Goal: Information Seeking & Learning: Learn about a topic

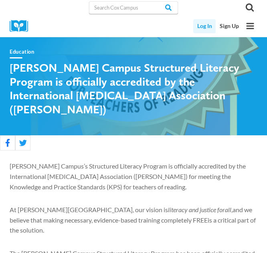
click at [208, 23] on link "Log In" at bounding box center [204, 26] width 22 height 14
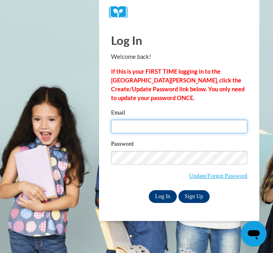
type input "maurerf@peshtigo.k12.wi.us"
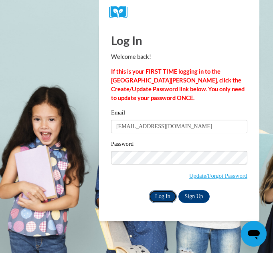
click at [167, 196] on input "Log In" at bounding box center [163, 196] width 28 height 13
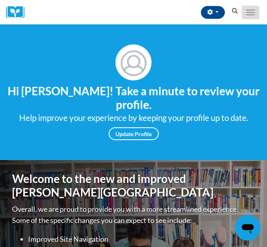
click at [249, 15] on span "Main menu" at bounding box center [250, 14] width 9 height 1
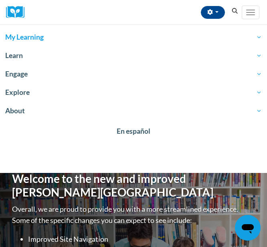
click at [243, 34] on span "My Learning" at bounding box center [133, 37] width 256 height 10
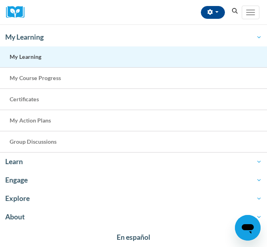
click at [228, 57] on link "My Learning" at bounding box center [133, 56] width 267 height 21
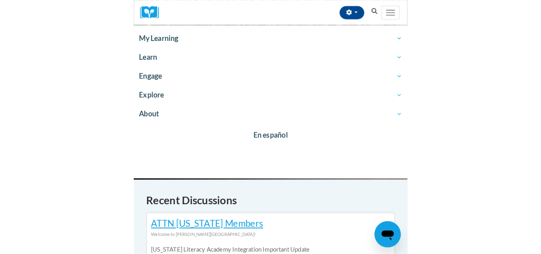
scroll to position [183, 0]
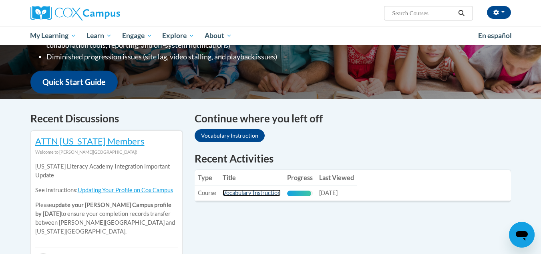
click at [257, 194] on link "Vocabulary Instruction" at bounding box center [252, 192] width 58 height 7
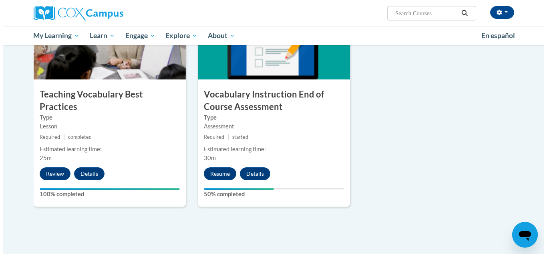
scroll to position [876, 0]
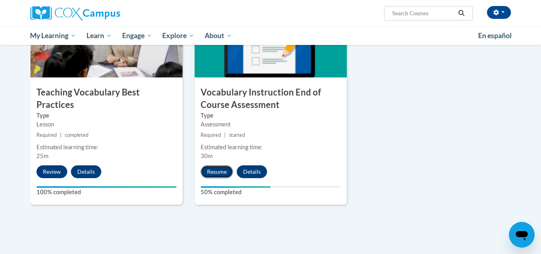
click at [222, 170] on button "Resume" at bounding box center [217, 171] width 32 height 13
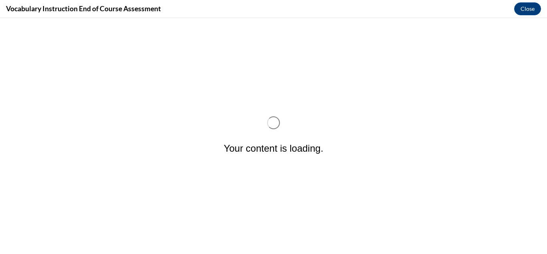
scroll to position [0, 0]
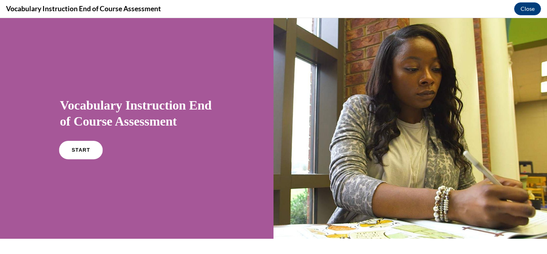
click at [67, 147] on link "START" at bounding box center [81, 150] width 44 height 18
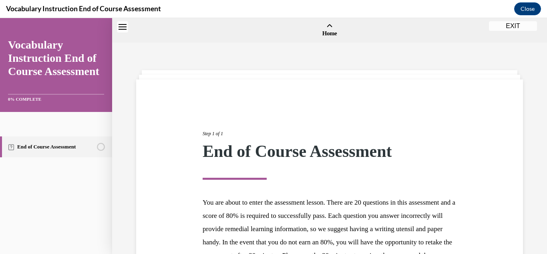
scroll to position [25, 0]
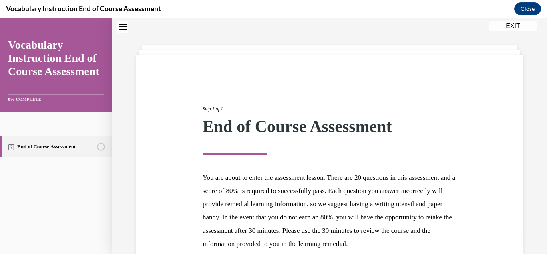
click at [67, 147] on link "End of Course Assessment" at bounding box center [56, 146] width 112 height 21
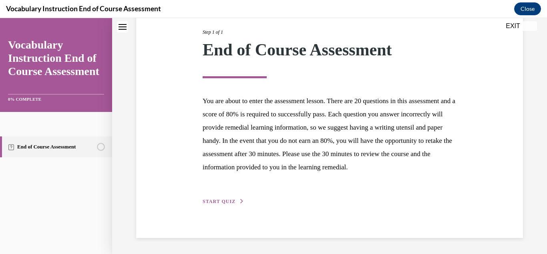
click at [233, 200] on span "START QUIZ" at bounding box center [219, 201] width 33 height 6
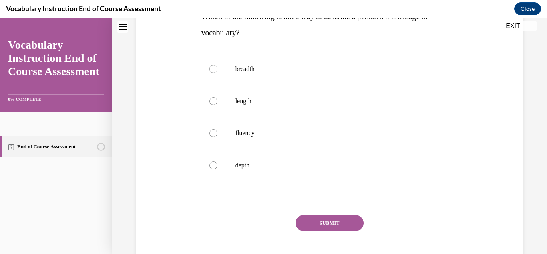
scroll to position [145, 0]
click at [246, 131] on p "fluency" at bounding box center [337, 133] width 203 height 8
click at [218, 131] on input "fluency" at bounding box center [214, 133] width 8 height 8
radio input "true"
click at [317, 220] on button "SUBMIT" at bounding box center [330, 222] width 68 height 16
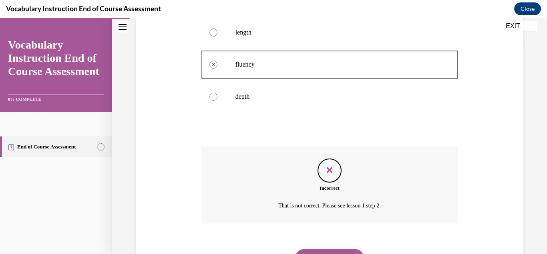
scroll to position [252, 0]
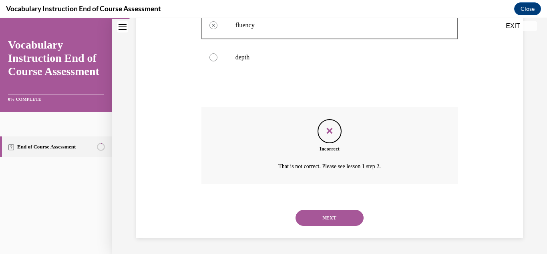
click at [333, 218] on button "NEXT" at bounding box center [330, 218] width 68 height 16
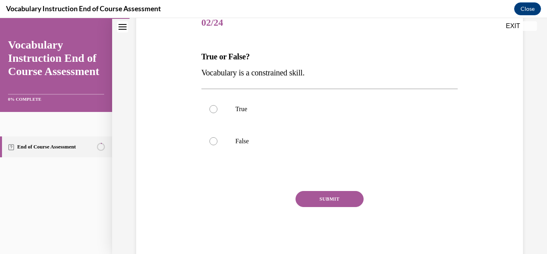
scroll to position [105, 0]
click at [313, 140] on p "False" at bounding box center [337, 140] width 203 height 8
click at [218, 140] on input "False" at bounding box center [214, 140] width 8 height 8
radio input "true"
click at [333, 202] on button "SUBMIT" at bounding box center [330, 198] width 68 height 16
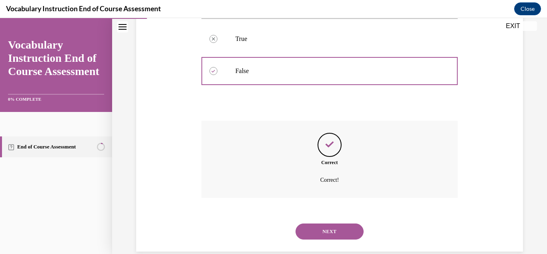
scroll to position [188, 0]
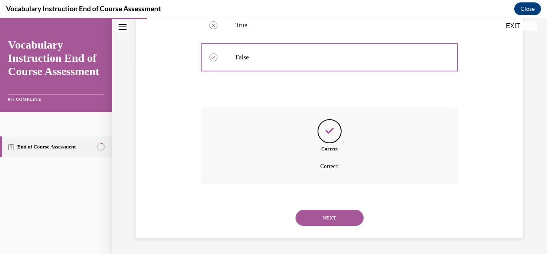
click at [335, 216] on button "NEXT" at bounding box center [330, 218] width 68 height 16
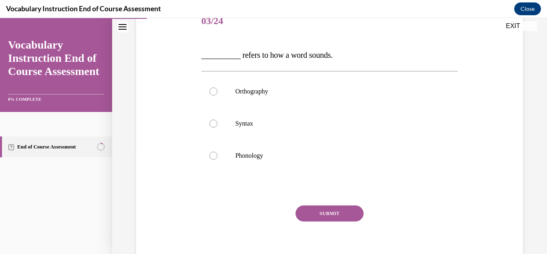
scroll to position [106, 0]
click at [325, 100] on label "Orthography" at bounding box center [330, 91] width 257 height 32
click at [218, 95] on input "Orthography" at bounding box center [214, 91] width 8 height 8
radio input "true"
click at [309, 151] on label "Phonology" at bounding box center [330, 155] width 257 height 32
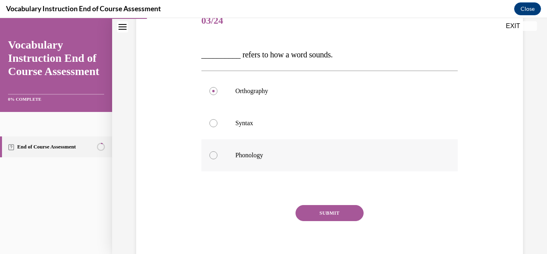
click at [218, 151] on input "Phonology" at bounding box center [214, 155] width 8 height 8
radio input "true"
click at [331, 217] on button "SUBMIT" at bounding box center [330, 213] width 68 height 16
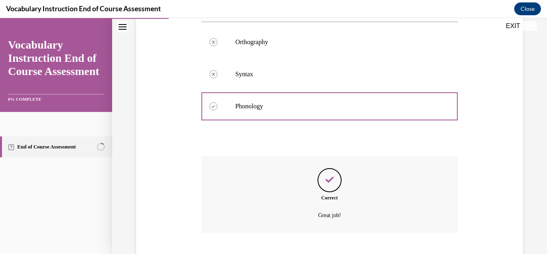
scroll to position [204, 0]
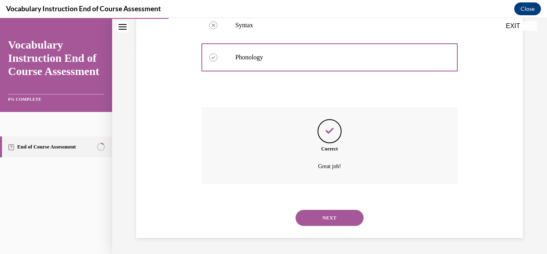
click at [331, 217] on button "NEXT" at bounding box center [330, 218] width 68 height 16
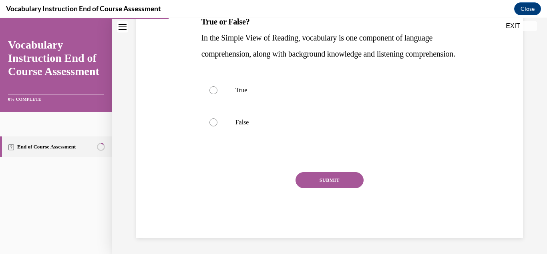
scroll to position [147, 0]
click at [232, 99] on label "True" at bounding box center [330, 90] width 257 height 32
click at [218, 94] on input "True" at bounding box center [214, 90] width 8 height 8
radio input "true"
click at [327, 186] on button "SUBMIT" at bounding box center [330, 180] width 68 height 16
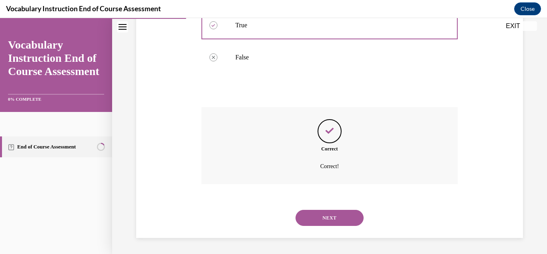
scroll to position [220, 0]
click at [336, 218] on button "NEXT" at bounding box center [330, 218] width 68 height 16
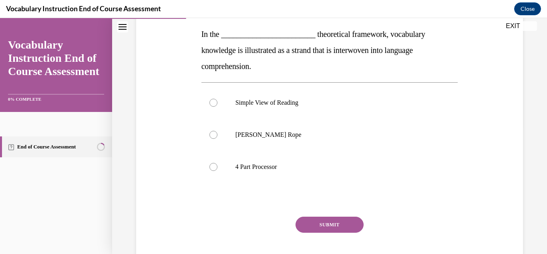
scroll to position [126, 0]
click at [278, 134] on p "Scarborough's Rope" at bounding box center [337, 135] width 203 height 8
click at [218, 134] on input "Scarborough's Rope" at bounding box center [214, 135] width 8 height 8
radio input "true"
click at [278, 134] on p "Scarborough's Rope" at bounding box center [337, 135] width 203 height 8
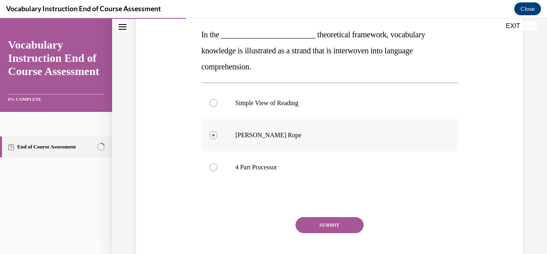
click at [218, 134] on input "Scarborough's Rope" at bounding box center [214, 135] width 8 height 8
click at [327, 228] on button "SUBMIT" at bounding box center [330, 225] width 68 height 16
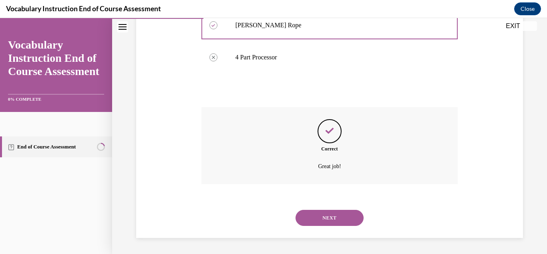
scroll to position [236, 0]
click at [327, 228] on div "NEXT" at bounding box center [330, 218] width 257 height 32
click at [335, 219] on button "NEXT" at bounding box center [330, 218] width 68 height 16
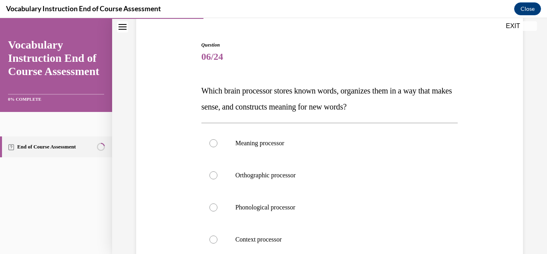
scroll to position [87, 0]
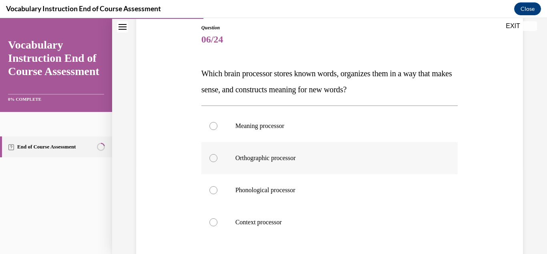
click at [351, 149] on label "Orthographic processor" at bounding box center [330, 158] width 257 height 32
click at [218, 154] on input "Orthographic processor" at bounding box center [214, 158] width 8 height 8
radio input "true"
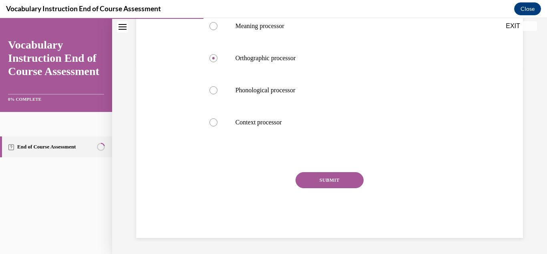
click at [339, 178] on button "SUBMIT" at bounding box center [330, 180] width 68 height 16
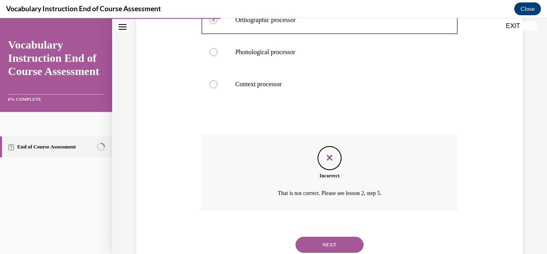
scroll to position [252, 0]
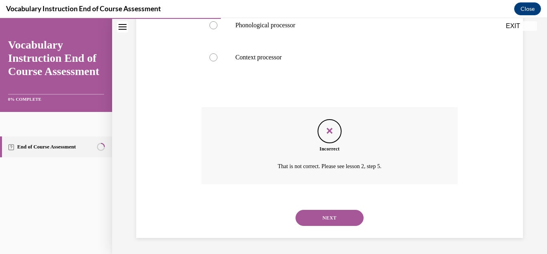
click at [338, 216] on button "NEXT" at bounding box center [330, 218] width 68 height 16
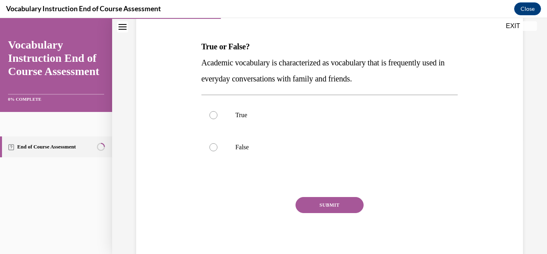
scroll to position [115, 0]
click at [250, 151] on label "False" at bounding box center [330, 147] width 257 height 32
click at [218, 151] on input "False" at bounding box center [214, 147] width 8 height 8
radio input "true"
click at [312, 199] on button "SUBMIT" at bounding box center [330, 204] width 68 height 16
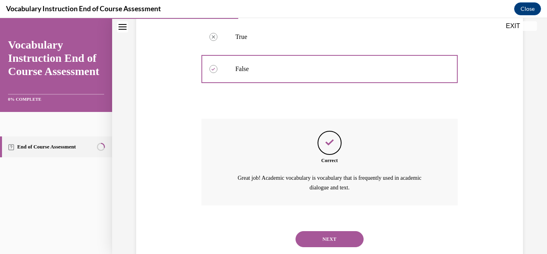
scroll to position [214, 0]
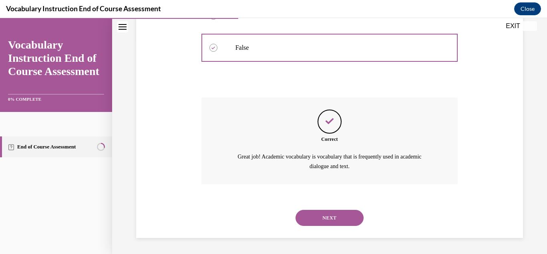
click at [325, 214] on button "NEXT" at bounding box center [330, 218] width 68 height 16
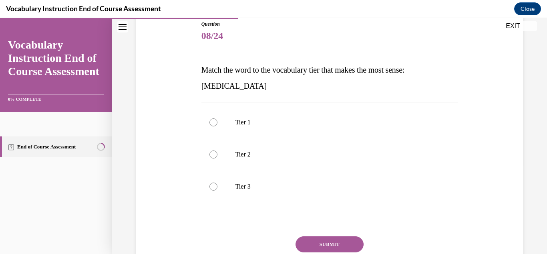
scroll to position [91, 0]
click at [216, 188] on label "Tier 3" at bounding box center [330, 186] width 257 height 32
click at [216, 188] on input "Tier 3" at bounding box center [214, 186] width 8 height 8
radio input "true"
click at [339, 238] on button "SUBMIT" at bounding box center [330, 244] width 68 height 16
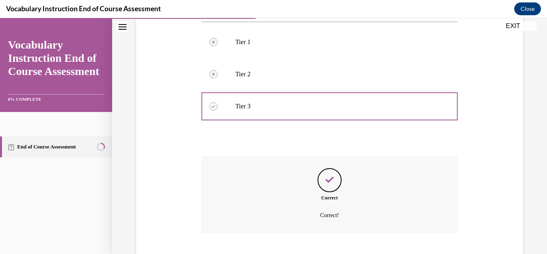
scroll to position [220, 0]
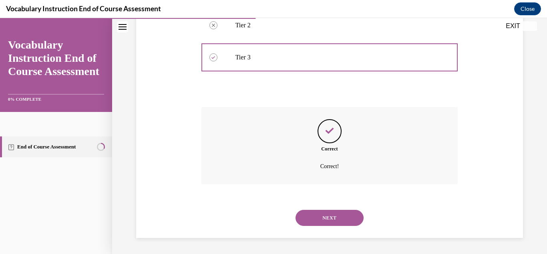
click at [331, 220] on button "NEXT" at bounding box center [330, 218] width 68 height 16
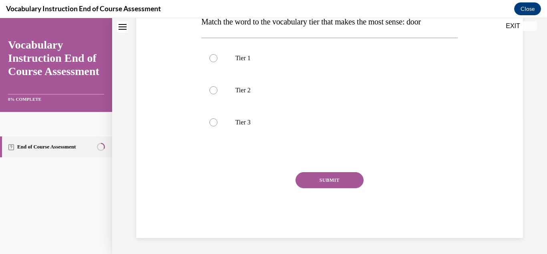
scroll to position [0, 0]
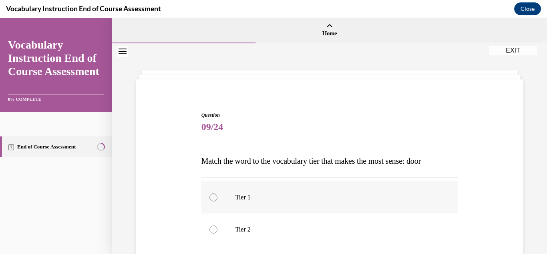
click at [325, 199] on p "Tier 1" at bounding box center [337, 197] width 203 height 8
click at [218, 199] on input "Tier 1" at bounding box center [214, 197] width 8 height 8
radio input "true"
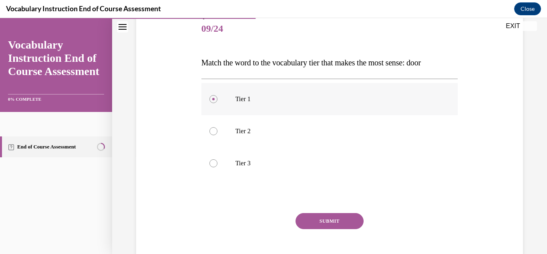
scroll to position [99, 0]
click at [335, 226] on button "SUBMIT" at bounding box center [330, 220] width 68 height 16
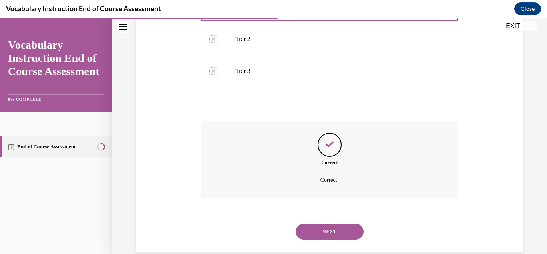
scroll to position [204, 0]
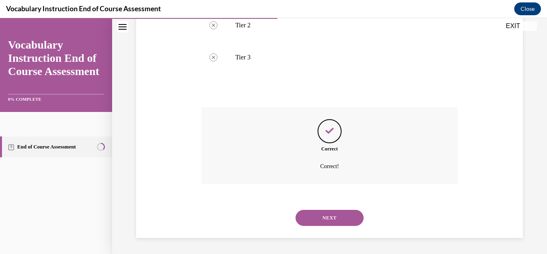
click at [339, 221] on button "NEXT" at bounding box center [330, 218] width 68 height 16
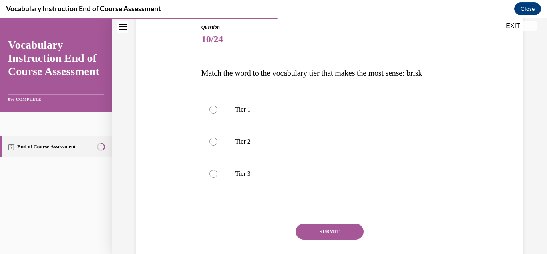
scroll to position [104, 0]
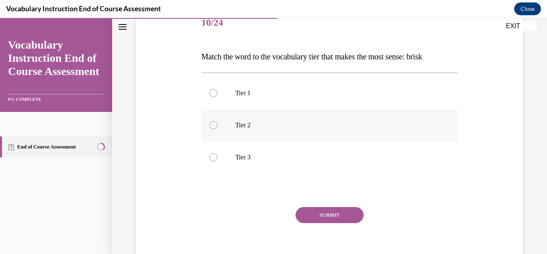
click at [316, 132] on label "Tier 2" at bounding box center [330, 125] width 257 height 32
click at [218, 129] on input "Tier 2" at bounding box center [214, 125] width 8 height 8
radio input "true"
click at [334, 218] on button "SUBMIT" at bounding box center [330, 215] width 68 height 16
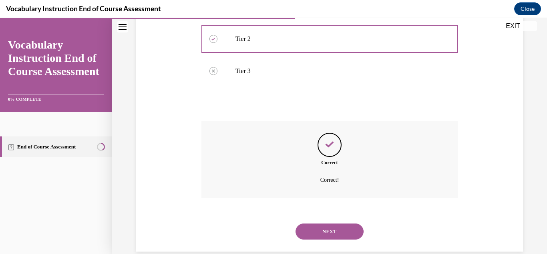
scroll to position [204, 0]
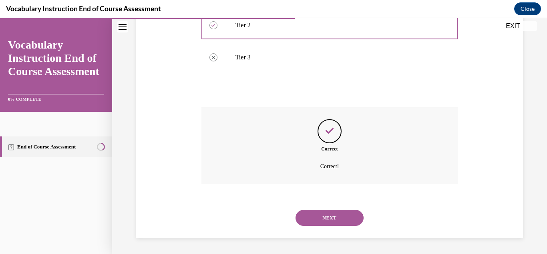
click at [337, 224] on button "NEXT" at bounding box center [330, 218] width 68 height 16
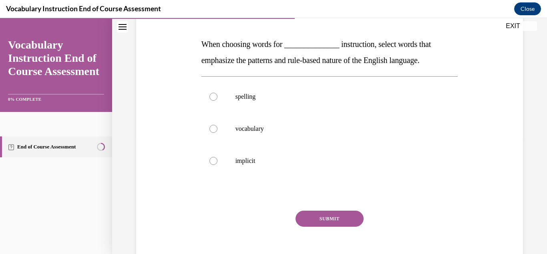
scroll to position [116, 0]
click at [291, 85] on label "spelling" at bounding box center [330, 97] width 257 height 32
click at [218, 93] on input "spelling" at bounding box center [214, 97] width 8 height 8
radio input "true"
click at [335, 224] on button "SUBMIT" at bounding box center [330, 219] width 68 height 16
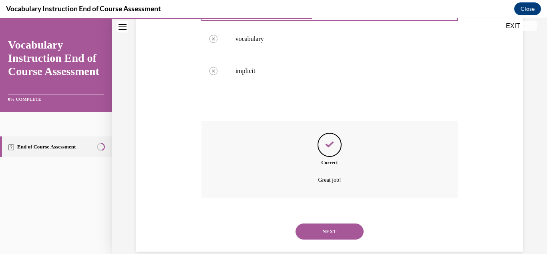
scroll to position [220, 0]
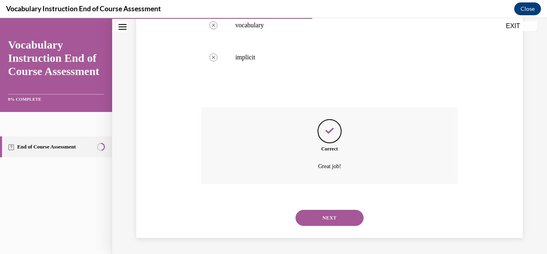
click at [348, 224] on button "NEXT" at bounding box center [330, 218] width 68 height 16
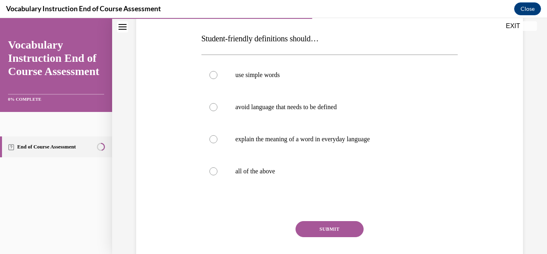
scroll to position [123, 0]
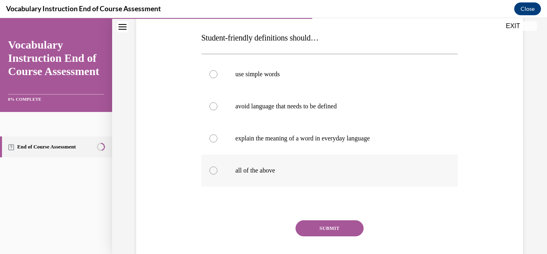
click at [302, 164] on label "all of the above" at bounding box center [330, 170] width 257 height 32
click at [218, 166] on input "all of the above" at bounding box center [214, 170] width 8 height 8
radio input "true"
click at [325, 225] on button "SUBMIT" at bounding box center [330, 228] width 68 height 16
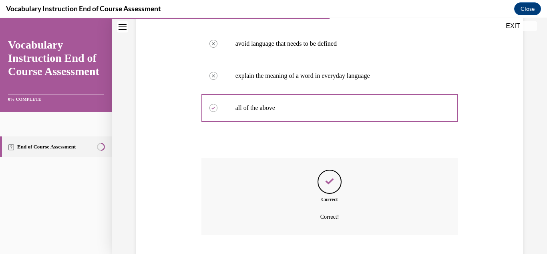
scroll to position [236, 0]
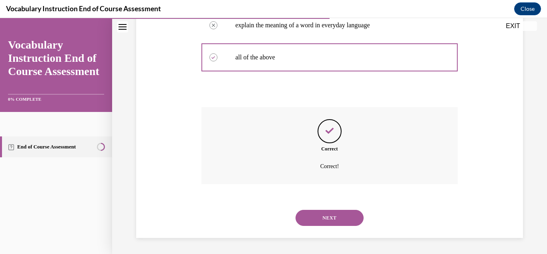
click at [333, 220] on button "NEXT" at bounding box center [330, 218] width 68 height 16
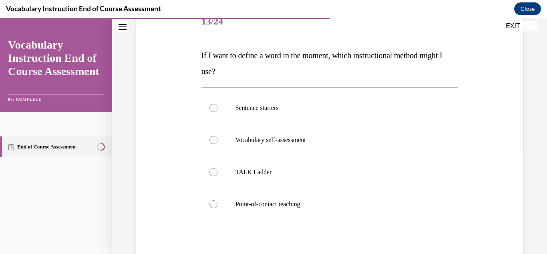
scroll to position [118, 0]
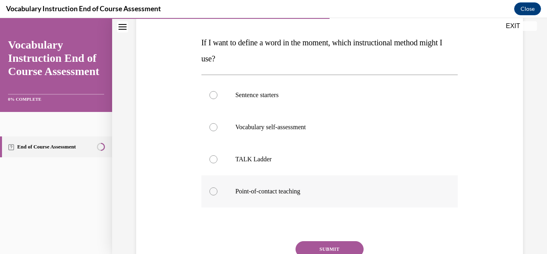
click at [298, 186] on label "Point-of-contact teaching" at bounding box center [330, 191] width 257 height 32
click at [218, 187] on input "Point-of-contact teaching" at bounding box center [214, 191] width 8 height 8
radio input "true"
click at [337, 246] on button "SUBMIT" at bounding box center [330, 249] width 68 height 16
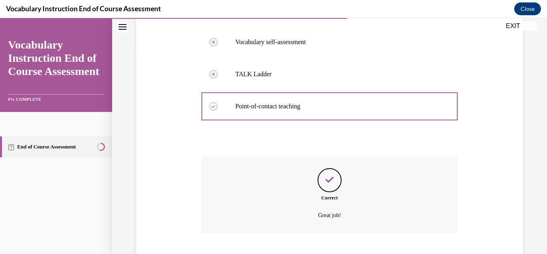
scroll to position [252, 0]
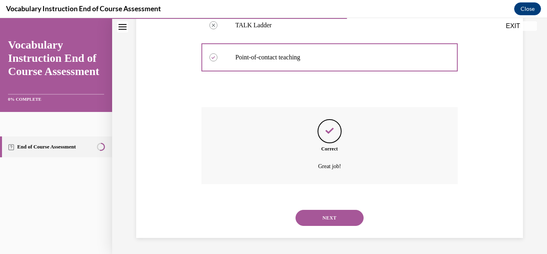
click at [332, 218] on button "NEXT" at bounding box center [330, 218] width 68 height 16
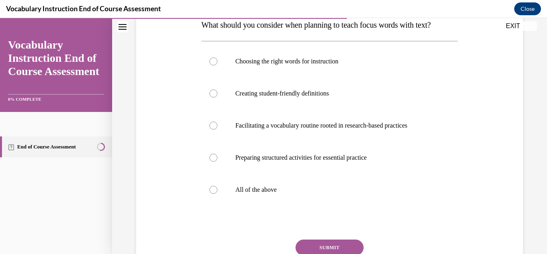
scroll to position [136, 0]
click at [272, 192] on p "All of the above" at bounding box center [337, 189] width 203 height 8
click at [218, 192] on input "All of the above" at bounding box center [214, 189] width 8 height 8
radio input "true"
click at [341, 245] on button "SUBMIT" at bounding box center [330, 247] width 68 height 16
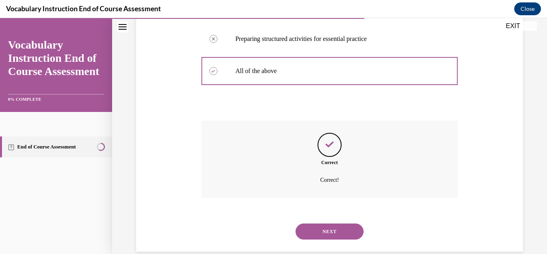
scroll to position [268, 0]
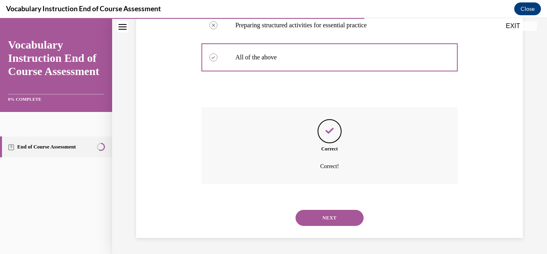
click at [336, 220] on button "NEXT" at bounding box center [330, 218] width 68 height 16
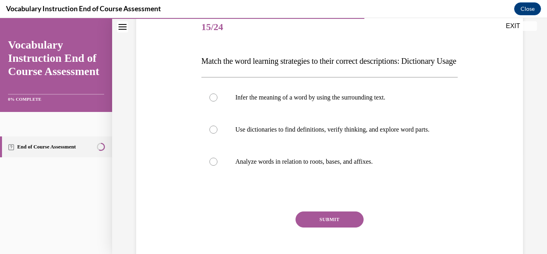
scroll to position [103, 0]
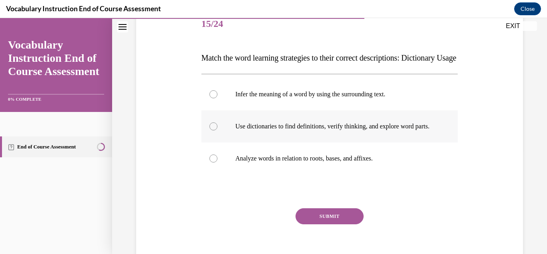
click at [345, 130] on p "Use dictionaries to find definitions, verify thinking, and explore word parts." at bounding box center [337, 126] width 203 height 8
click at [218, 130] on input "Use dictionaries to find definitions, verify thinking, and explore word parts." at bounding box center [214, 126] width 8 height 8
radio input "true"
click at [332, 224] on button "SUBMIT" at bounding box center [330, 216] width 68 height 16
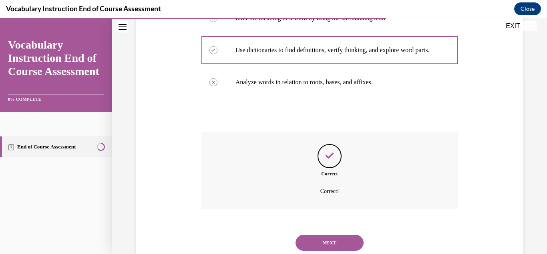
scroll to position [228, 0]
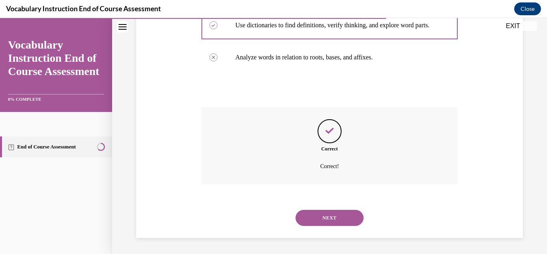
click at [335, 222] on button "NEXT" at bounding box center [330, 218] width 68 height 16
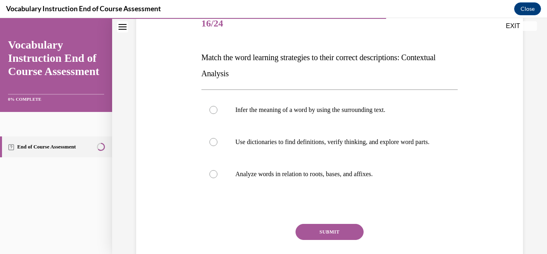
scroll to position [111, 0]
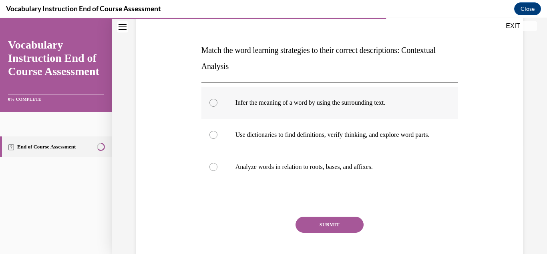
click at [369, 103] on p "Infer the meaning of a word by using the surrounding text." at bounding box center [337, 103] width 203 height 8
click at [218, 103] on input "Infer the meaning of a word by using the surrounding text." at bounding box center [214, 103] width 8 height 8
radio input "true"
click at [335, 229] on button "SUBMIT" at bounding box center [330, 224] width 68 height 16
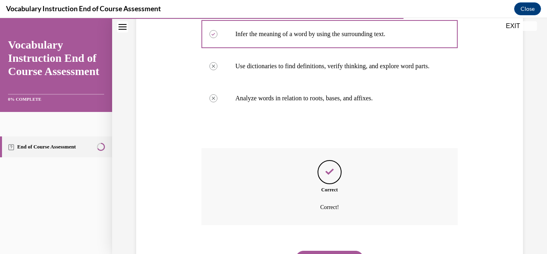
scroll to position [228, 0]
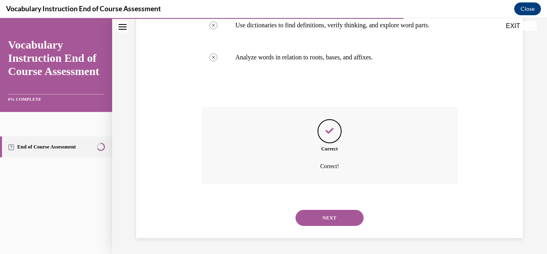
click at [335, 229] on div "NEXT" at bounding box center [330, 218] width 257 height 32
click at [339, 223] on button "NEXT" at bounding box center [330, 218] width 68 height 16
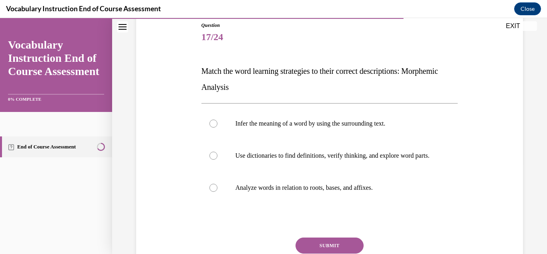
scroll to position [97, 0]
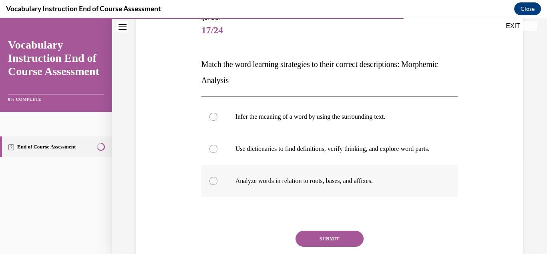
click at [355, 185] on p "Analyze words in relation to roots, bases, and affixes." at bounding box center [337, 181] width 203 height 8
click at [218, 185] on input "Analyze words in relation to roots, bases, and affixes." at bounding box center [214, 181] width 8 height 8
radio input "true"
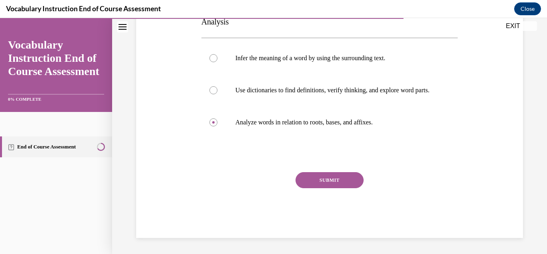
click at [336, 172] on button "SUBMIT" at bounding box center [330, 180] width 68 height 16
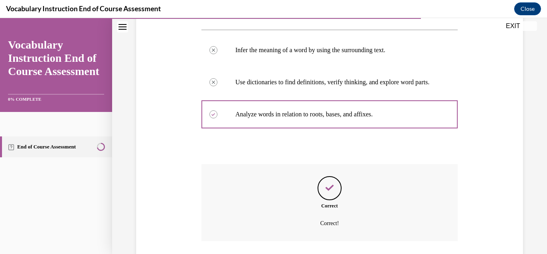
scroll to position [228, 0]
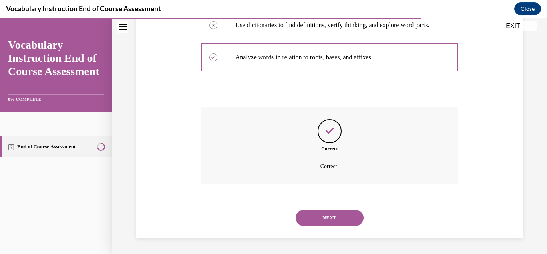
click at [332, 216] on button "NEXT" at bounding box center [330, 218] width 68 height 16
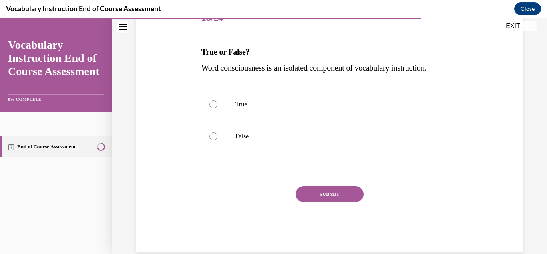
scroll to position [110, 0]
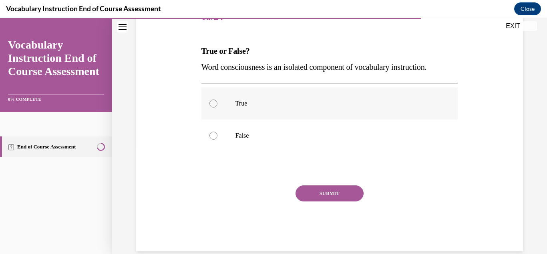
click at [328, 111] on label "True" at bounding box center [330, 103] width 257 height 32
click at [218, 107] on input "True" at bounding box center [214, 103] width 8 height 8
radio input "true"
click at [338, 193] on button "SUBMIT" at bounding box center [330, 193] width 68 height 16
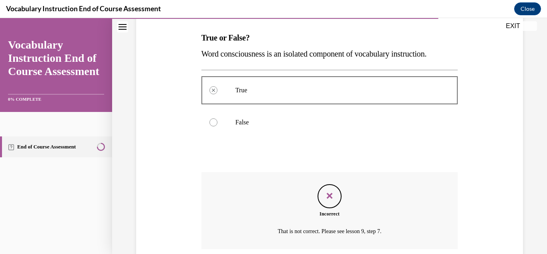
scroll to position [188, 0]
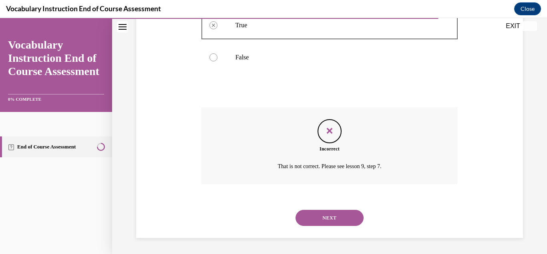
click at [337, 217] on button "NEXT" at bounding box center [330, 218] width 68 height 16
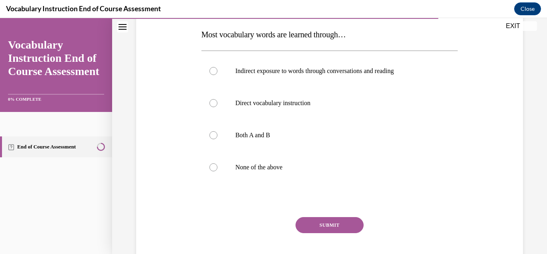
scroll to position [126, 0]
click at [285, 138] on p "Both A and B" at bounding box center [337, 135] width 203 height 8
click at [218, 138] on input "Both A and B" at bounding box center [214, 135] width 8 height 8
radio input "true"
click at [327, 224] on button "SUBMIT" at bounding box center [330, 225] width 68 height 16
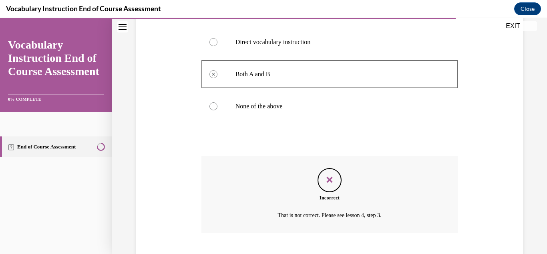
scroll to position [236, 0]
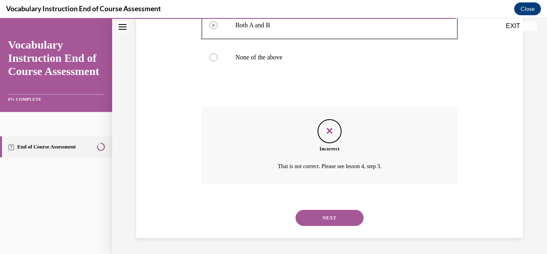
click at [333, 216] on button "NEXT" at bounding box center [330, 218] width 68 height 16
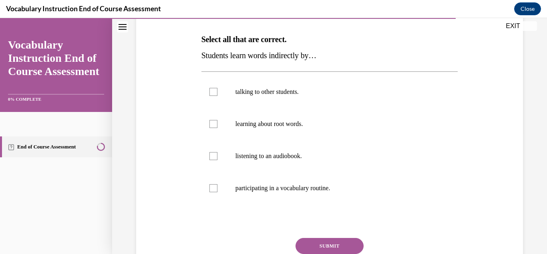
scroll to position [122, 0]
click at [306, 86] on label "talking to other students." at bounding box center [330, 91] width 257 height 32
click at [218, 87] on input "talking to other students." at bounding box center [214, 91] width 8 height 8
checkbox input "true"
click at [340, 239] on button "SUBMIT" at bounding box center [330, 245] width 68 height 16
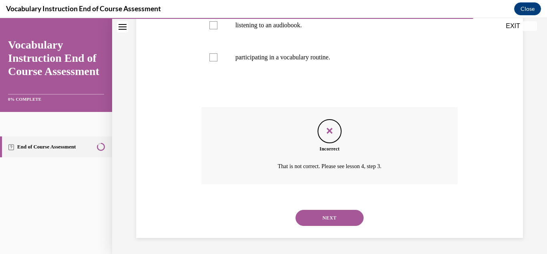
scroll to position [139, 0]
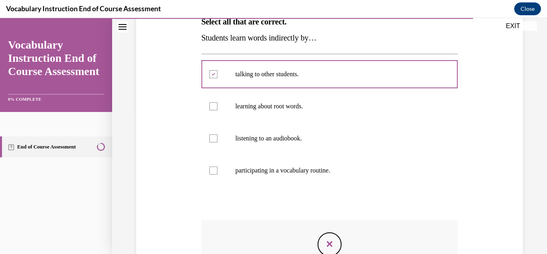
click at [214, 136] on div at bounding box center [214, 138] width 8 height 8
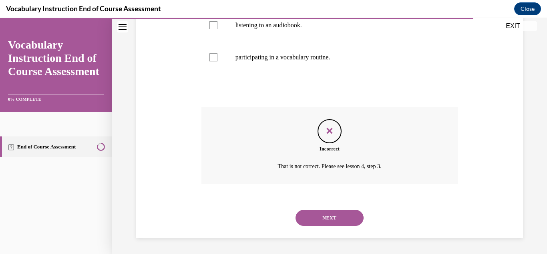
click at [344, 222] on button "NEXT" at bounding box center [330, 218] width 68 height 16
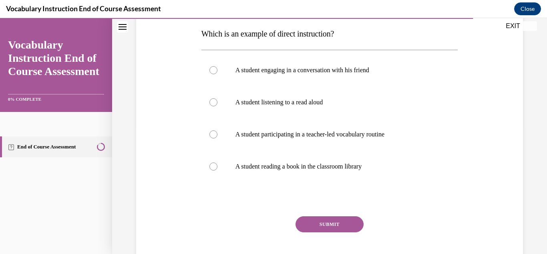
scroll to position [127, 0]
click at [285, 139] on label "A student participating in a teacher-led vocabulary routine" at bounding box center [330, 134] width 257 height 32
click at [218, 138] on input "A student participating in a teacher-led vocabulary routine" at bounding box center [214, 134] width 8 height 8
radio input "true"
click at [329, 222] on button "SUBMIT" at bounding box center [330, 224] width 68 height 16
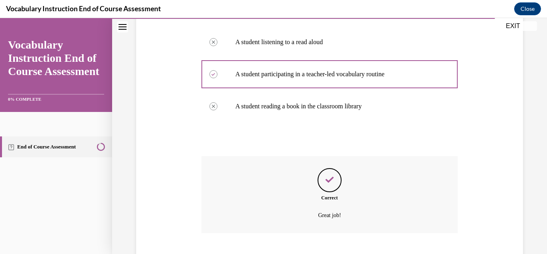
scroll to position [236, 0]
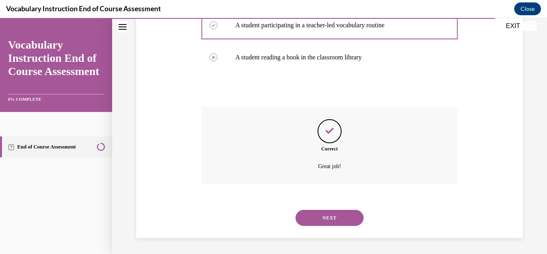
click at [329, 222] on button "NEXT" at bounding box center [330, 218] width 68 height 16
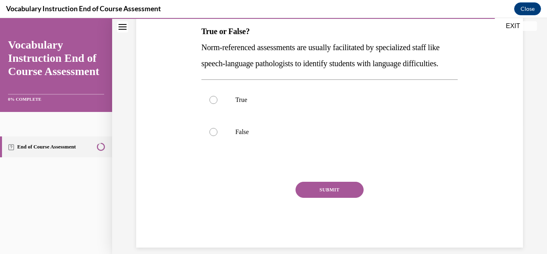
scroll to position [130, 0]
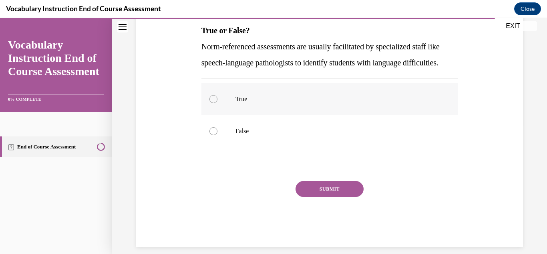
click at [260, 103] on p "True" at bounding box center [337, 99] width 203 height 8
click at [218, 103] on input "True" at bounding box center [214, 99] width 8 height 8
radio input "true"
click at [345, 197] on button "SUBMIT" at bounding box center [330, 189] width 68 height 16
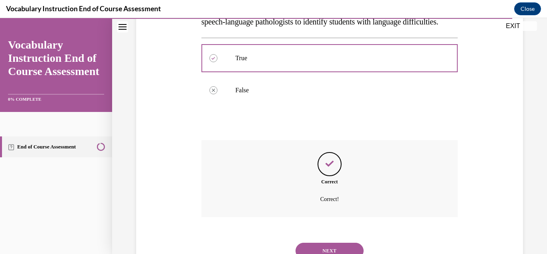
scroll to position [220, 0]
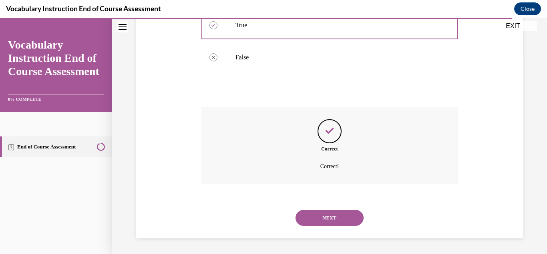
click at [347, 215] on button "NEXT" at bounding box center [330, 218] width 68 height 16
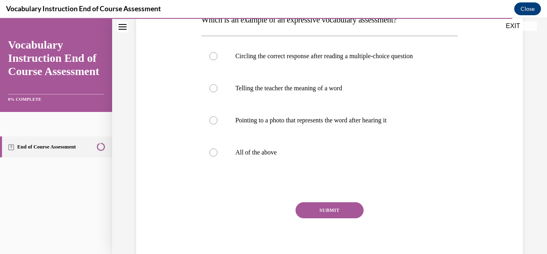
scroll to position [134, 0]
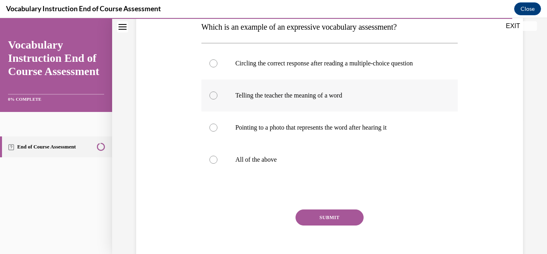
click at [319, 104] on label "Telling the teacher the meaning of a word" at bounding box center [330, 95] width 257 height 32
click at [218, 99] on input "Telling the teacher the meaning of a word" at bounding box center [214, 95] width 8 height 8
radio input "true"
click at [327, 214] on button "SUBMIT" at bounding box center [330, 217] width 68 height 16
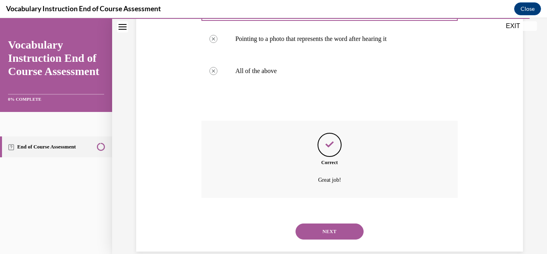
scroll to position [236, 0]
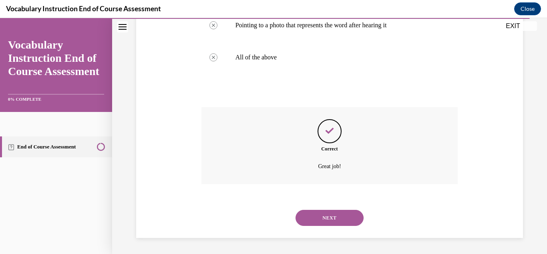
click at [328, 218] on button "NEXT" at bounding box center [330, 218] width 68 height 16
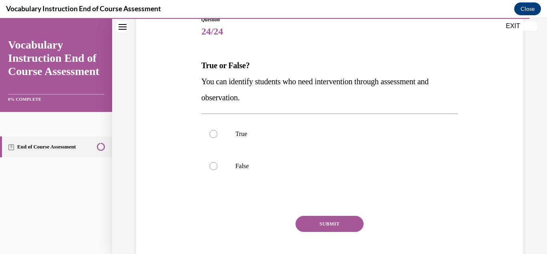
scroll to position [96, 0]
click at [329, 128] on label "True" at bounding box center [330, 133] width 257 height 32
click at [218, 129] on input "True" at bounding box center [214, 133] width 8 height 8
radio input "true"
click at [330, 223] on button "SUBMIT" at bounding box center [330, 223] width 68 height 16
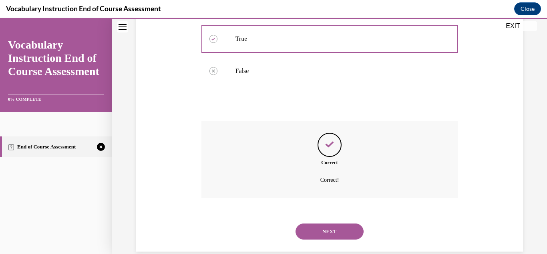
scroll to position [204, 0]
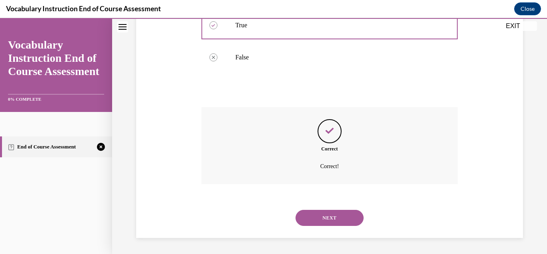
click at [338, 220] on button "NEXT" at bounding box center [330, 218] width 68 height 16
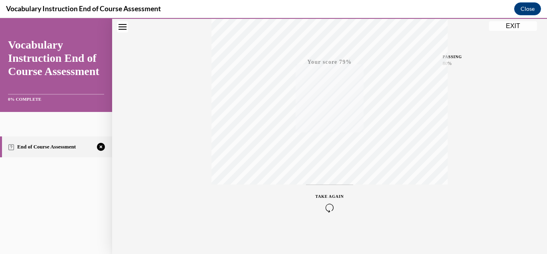
scroll to position [175, 0]
click at [332, 207] on icon "button" at bounding box center [330, 204] width 28 height 9
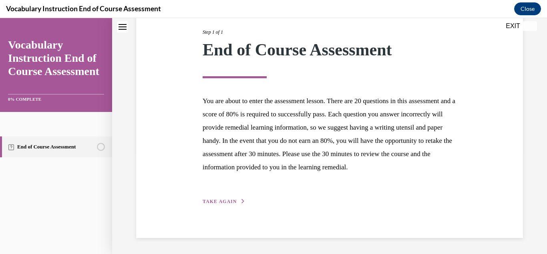
click at [230, 201] on span "TAKE AGAIN" at bounding box center [220, 201] width 34 height 6
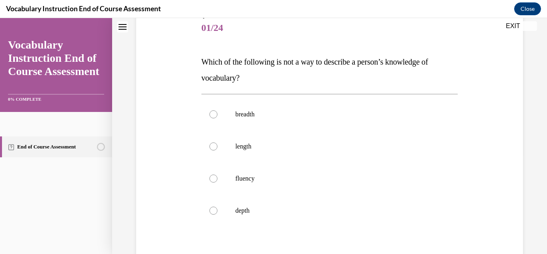
scroll to position [99, 0]
click at [453, 87] on div "Question 01/24 Which of the following is not a way to describe a person’s knowl…" at bounding box center [330, 168] width 257 height 313
click at [277, 143] on p "length" at bounding box center [337, 146] width 203 height 8
click at [218, 143] on input "length" at bounding box center [214, 146] width 8 height 8
radio input "true"
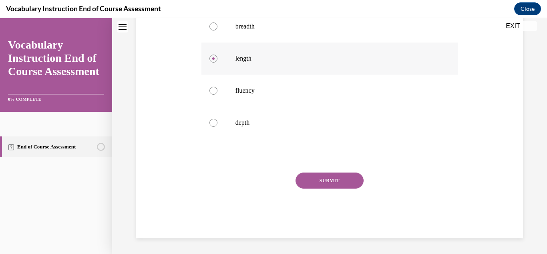
scroll to position [187, 0]
click at [331, 190] on div "SUBMIT" at bounding box center [330, 192] width 257 height 40
click at [343, 175] on button "SUBMIT" at bounding box center [330, 180] width 68 height 16
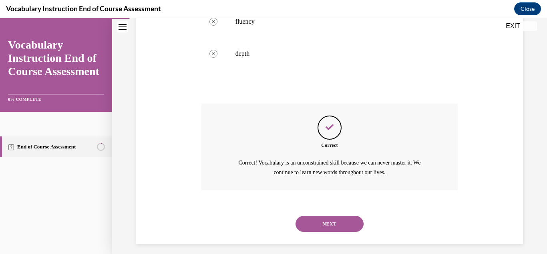
scroll to position [262, 0]
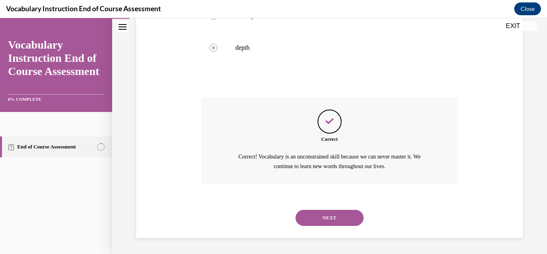
click at [347, 213] on button "NEXT" at bounding box center [330, 218] width 68 height 16
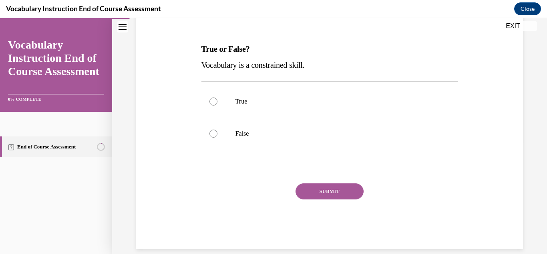
scroll to position [114, 0]
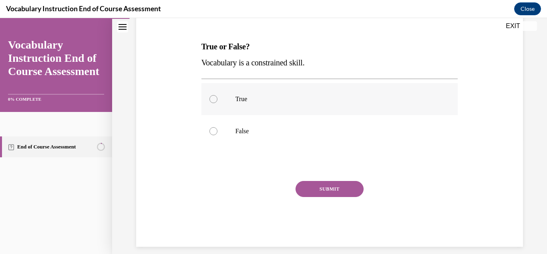
click at [240, 99] on p "True" at bounding box center [337, 99] width 203 height 8
click at [218, 99] on input "True" at bounding box center [214, 99] width 8 height 8
radio input "true"
click at [332, 192] on button "SUBMIT" at bounding box center [330, 189] width 68 height 16
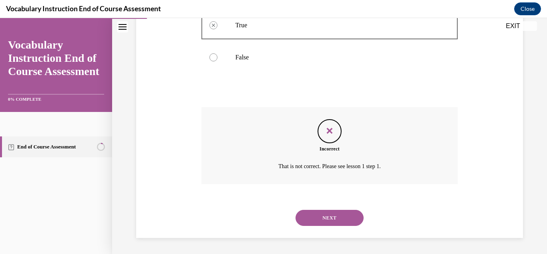
scroll to position [187, 0]
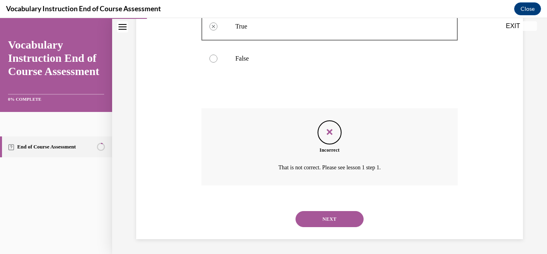
click at [336, 214] on button "NEXT" at bounding box center [330, 219] width 68 height 16
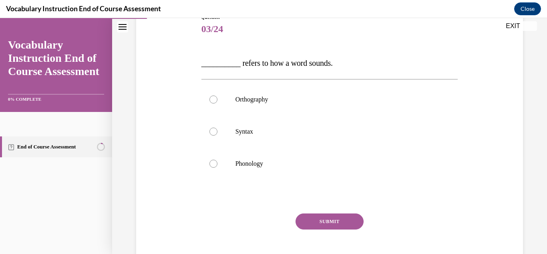
scroll to position [98, 0]
click at [268, 164] on p "Phonology" at bounding box center [337, 163] width 203 height 8
click at [218, 164] on input "Phonology" at bounding box center [214, 163] width 8 height 8
radio input "true"
click at [334, 218] on button "SUBMIT" at bounding box center [330, 221] width 68 height 16
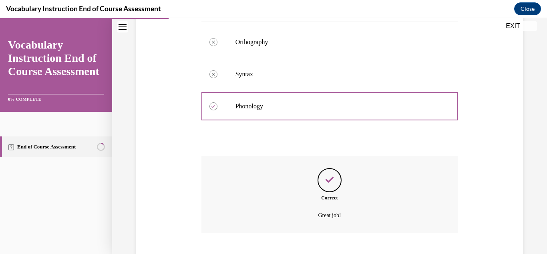
scroll to position [204, 0]
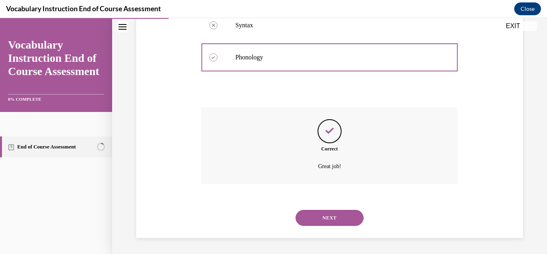
click at [334, 218] on button "NEXT" at bounding box center [330, 218] width 68 height 16
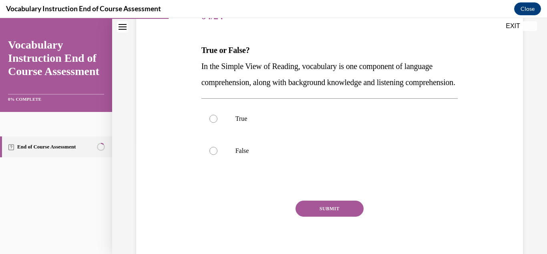
scroll to position [111, 0]
click at [247, 127] on label "True" at bounding box center [330, 118] width 257 height 32
click at [218, 122] on input "True" at bounding box center [214, 118] width 8 height 8
radio input "true"
click at [345, 216] on button "SUBMIT" at bounding box center [330, 208] width 68 height 16
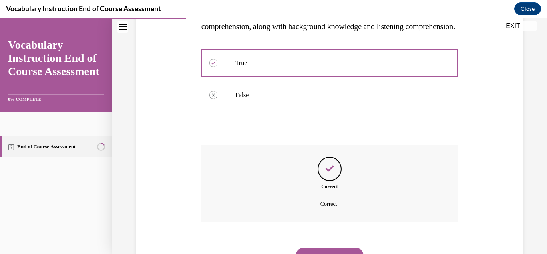
scroll to position [220, 0]
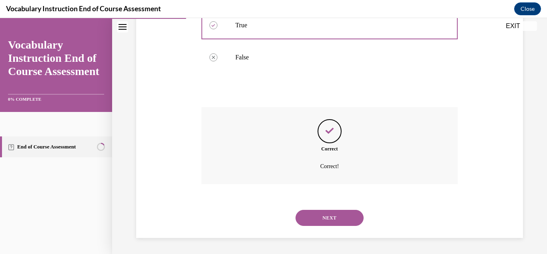
click at [339, 216] on button "NEXT" at bounding box center [330, 218] width 68 height 16
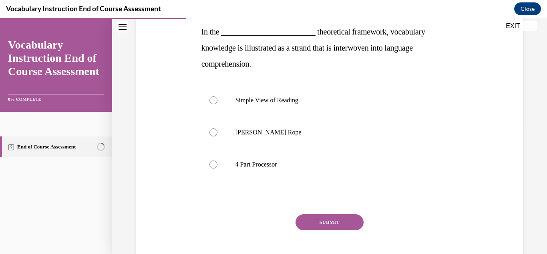
scroll to position [129, 0]
click at [271, 126] on label "Scarborough's Rope" at bounding box center [330, 132] width 257 height 32
click at [218, 128] on input "Scarborough's Rope" at bounding box center [214, 132] width 8 height 8
radio input "true"
click at [322, 220] on button "SUBMIT" at bounding box center [330, 222] width 68 height 16
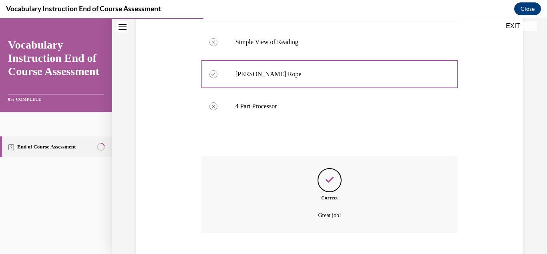
scroll to position [236, 0]
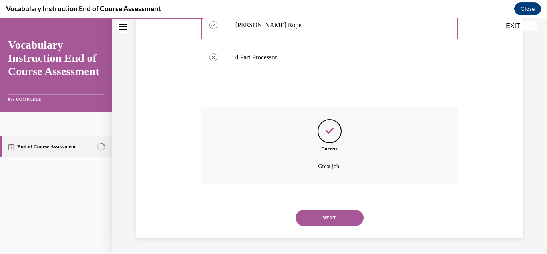
click at [322, 220] on div "NEXT" at bounding box center [330, 218] width 257 height 32
click at [330, 216] on button "NEXT" at bounding box center [330, 218] width 68 height 16
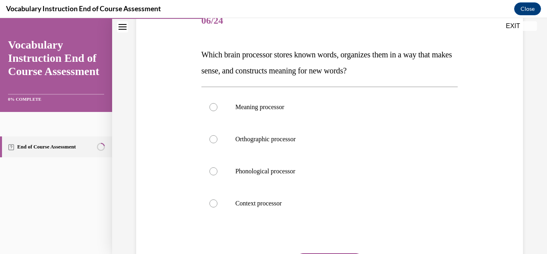
scroll to position [109, 0]
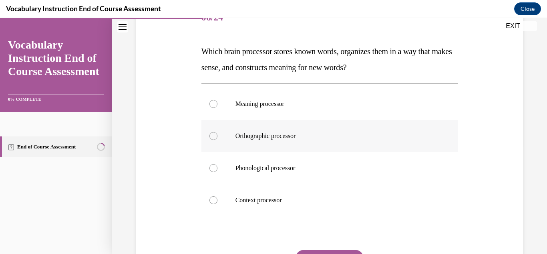
click at [302, 135] on p "Orthographic processor" at bounding box center [337, 136] width 203 height 8
click at [218, 135] on input "Orthographic processor" at bounding box center [214, 136] width 8 height 8
radio input "true"
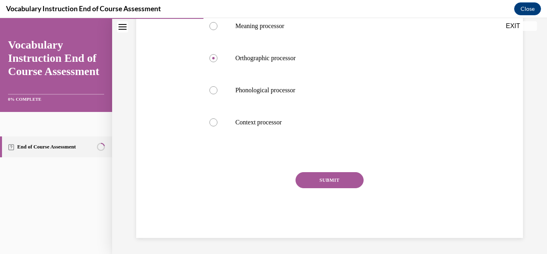
click at [344, 173] on button "SUBMIT" at bounding box center [330, 180] width 68 height 16
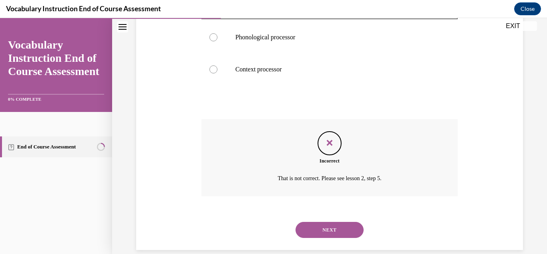
scroll to position [252, 0]
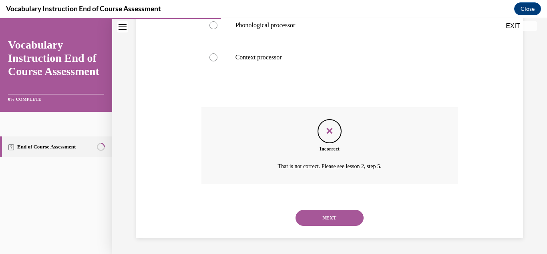
click at [346, 220] on button "NEXT" at bounding box center [330, 218] width 68 height 16
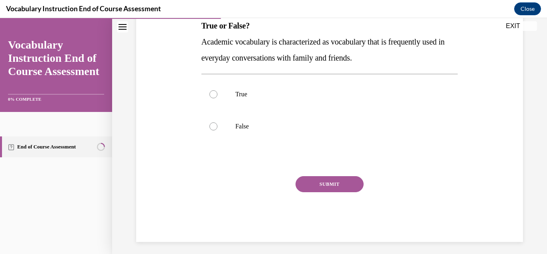
scroll to position [137, 0]
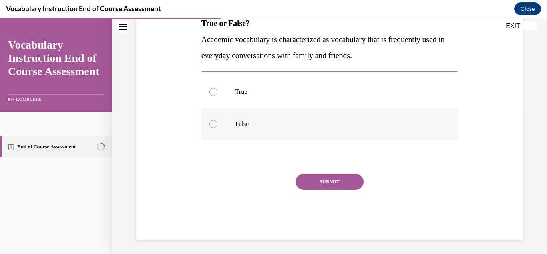
click at [258, 115] on label "False" at bounding box center [330, 124] width 257 height 32
click at [218, 120] on input "False" at bounding box center [214, 124] width 8 height 8
radio input "true"
click at [352, 178] on button "SUBMIT" at bounding box center [330, 182] width 68 height 16
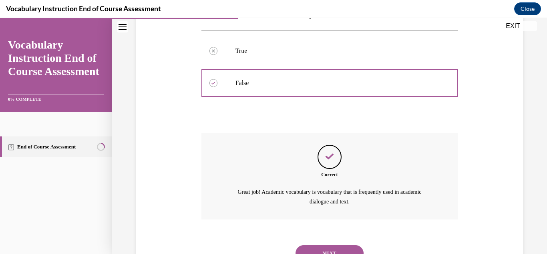
scroll to position [214, 0]
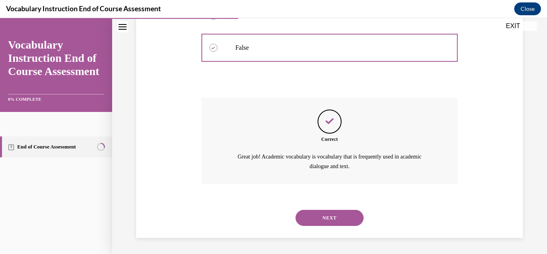
click at [343, 216] on button "NEXT" at bounding box center [330, 218] width 68 height 16
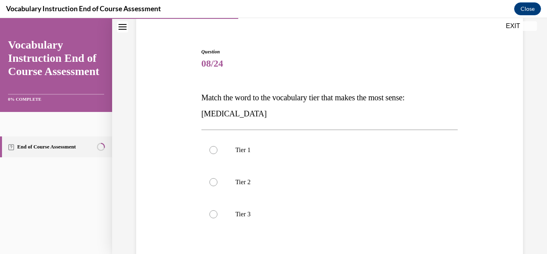
scroll to position [64, 0]
click at [343, 216] on p "Tier 3" at bounding box center [337, 214] width 203 height 8
click at [218, 216] on input "Tier 3" at bounding box center [214, 214] width 8 height 8
radio input "true"
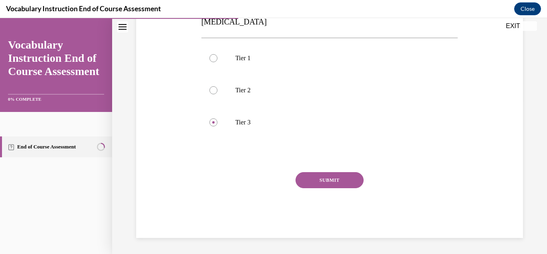
click at [318, 171] on div "Question 08/24 Match the word to the vocabulary tier that makes the most sense:…" at bounding box center [330, 96] width 257 height 281
click at [320, 176] on button "SUBMIT" at bounding box center [330, 180] width 68 height 16
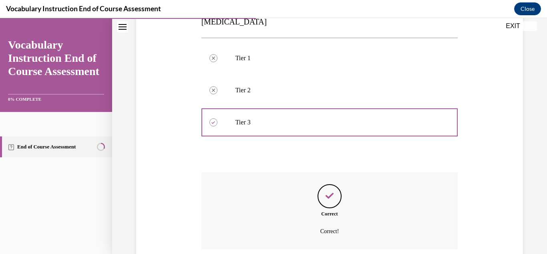
scroll to position [220, 0]
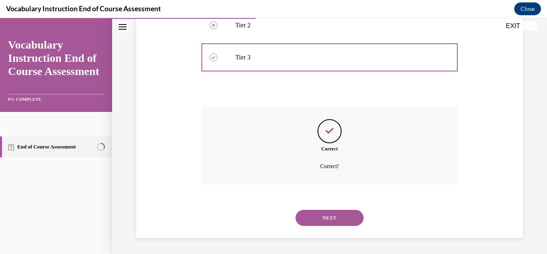
click at [331, 216] on button "NEXT" at bounding box center [330, 218] width 68 height 16
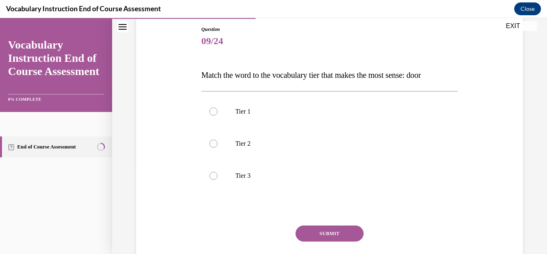
scroll to position [98, 0]
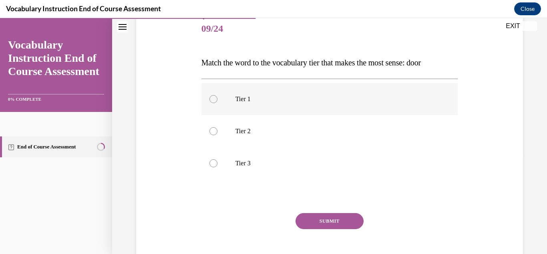
click at [327, 93] on label "Tier 1" at bounding box center [330, 99] width 257 height 32
click at [218, 95] on input "Tier 1" at bounding box center [214, 99] width 8 height 8
radio input "true"
click at [333, 224] on button "SUBMIT" at bounding box center [330, 221] width 68 height 16
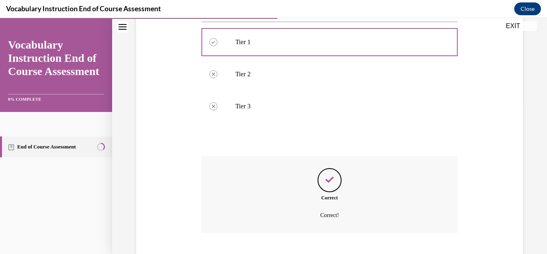
scroll to position [204, 0]
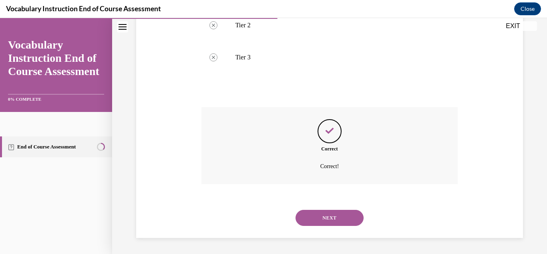
click at [339, 219] on button "NEXT" at bounding box center [330, 218] width 68 height 16
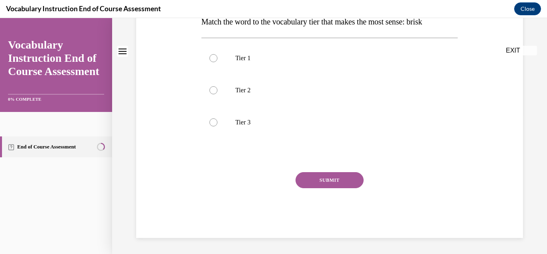
scroll to position [0, 0]
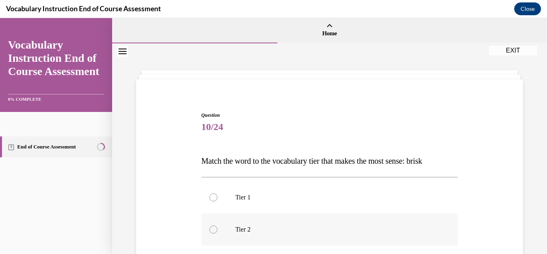
click at [335, 230] on p "Tier 2" at bounding box center [337, 229] width 203 height 8
click at [218, 230] on input "Tier 2" at bounding box center [214, 229] width 8 height 8
radio input "true"
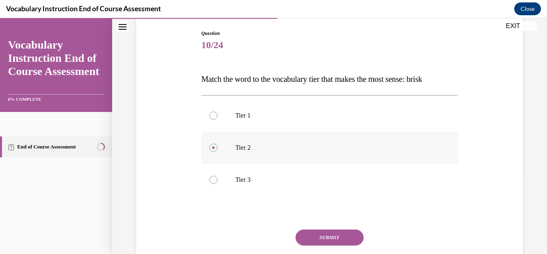
scroll to position [139, 0]
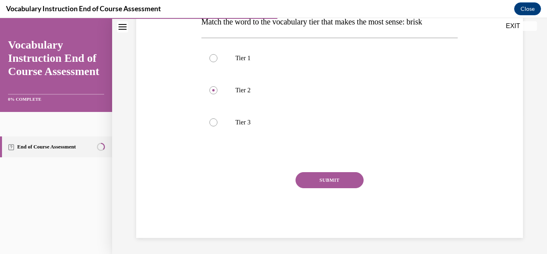
click at [343, 177] on button "SUBMIT" at bounding box center [330, 180] width 68 height 16
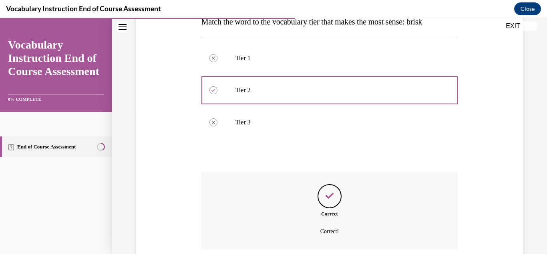
scroll to position [204, 0]
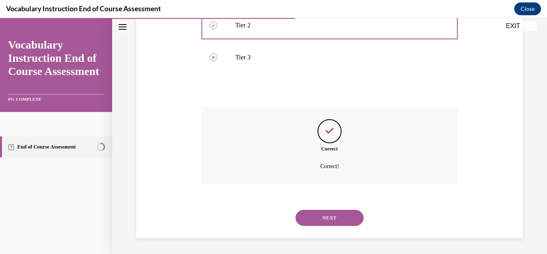
click at [340, 220] on button "NEXT" at bounding box center [330, 218] width 68 height 16
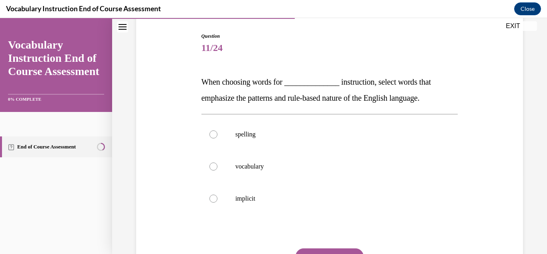
scroll to position [89, 0]
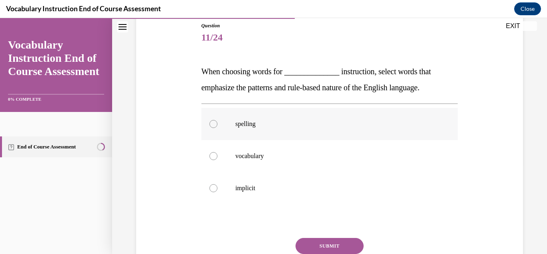
click at [329, 121] on p "spelling" at bounding box center [337, 124] width 203 height 8
click at [218, 121] on input "spelling" at bounding box center [214, 124] width 8 height 8
radio input "true"
click at [336, 244] on button "SUBMIT" at bounding box center [330, 246] width 68 height 16
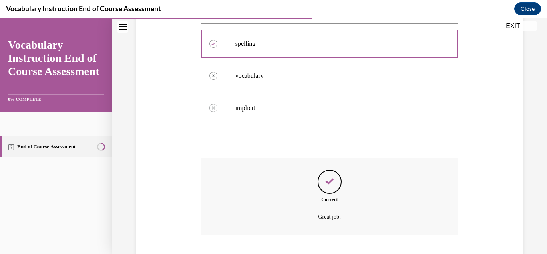
scroll to position [220, 0]
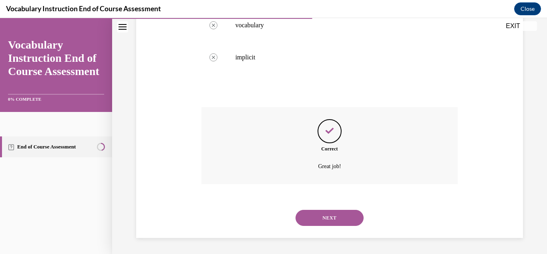
click at [345, 219] on button "NEXT" at bounding box center [330, 218] width 68 height 16
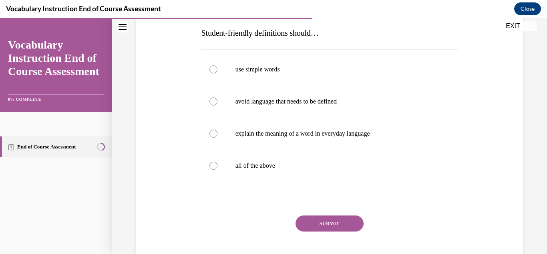
scroll to position [128, 0]
click at [299, 172] on label "all of the above" at bounding box center [330, 165] width 257 height 32
click at [218, 169] on input "all of the above" at bounding box center [214, 165] width 8 height 8
radio input "true"
click at [343, 219] on button "SUBMIT" at bounding box center [330, 223] width 68 height 16
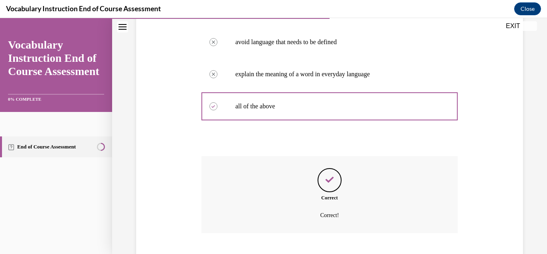
scroll to position [236, 0]
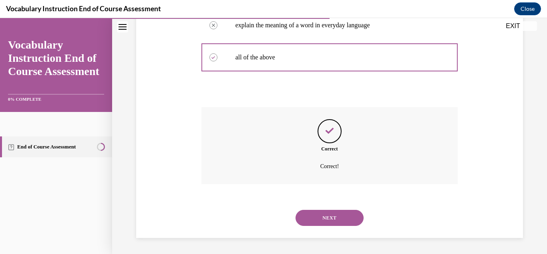
click at [343, 222] on button "NEXT" at bounding box center [330, 218] width 68 height 16
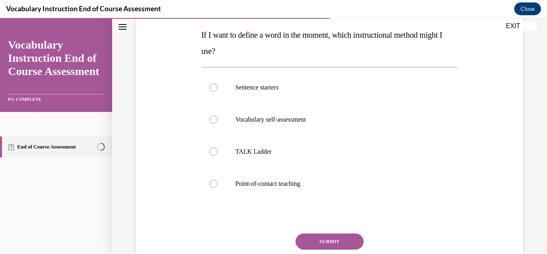
scroll to position [127, 0]
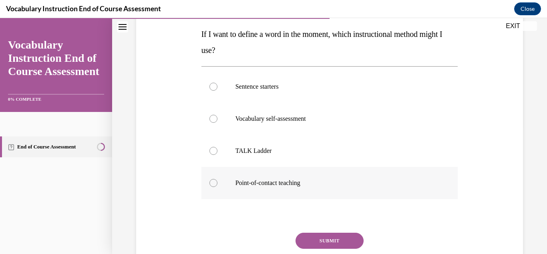
click at [315, 178] on label "Point-of-contact teaching" at bounding box center [330, 183] width 257 height 32
click at [218, 179] on input "Point-of-contact teaching" at bounding box center [214, 183] width 8 height 8
radio input "true"
click at [327, 242] on button "SUBMIT" at bounding box center [330, 240] width 68 height 16
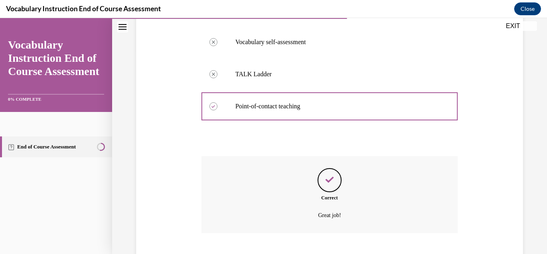
scroll to position [252, 0]
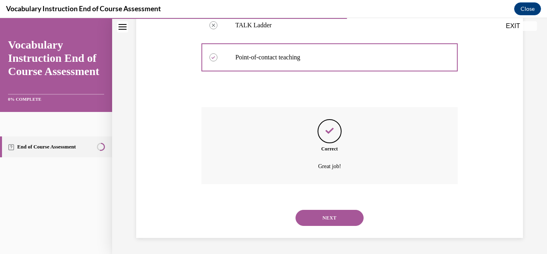
click at [345, 220] on button "NEXT" at bounding box center [330, 218] width 68 height 16
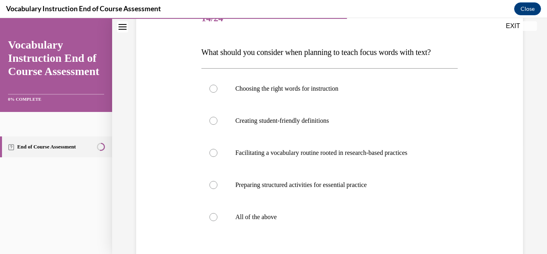
scroll to position [109, 0]
click at [345, 220] on p "All of the above" at bounding box center [337, 216] width 203 height 8
click at [218, 220] on input "All of the above" at bounding box center [214, 216] width 8 height 8
radio input "true"
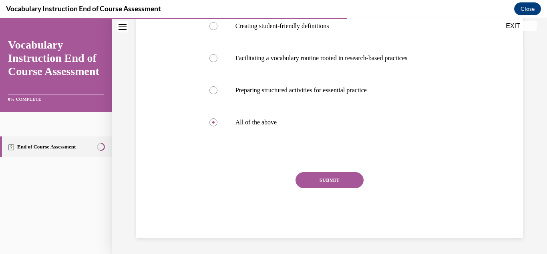
click at [340, 187] on button "SUBMIT" at bounding box center [330, 180] width 68 height 16
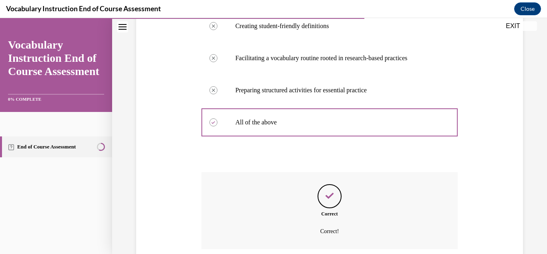
scroll to position [268, 0]
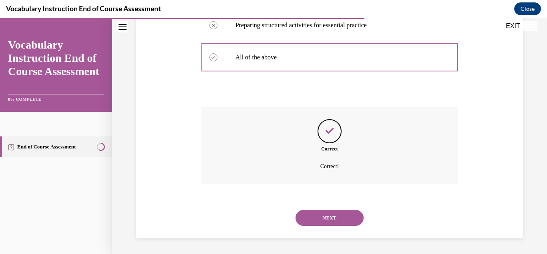
click at [334, 215] on button "NEXT" at bounding box center [330, 218] width 68 height 16
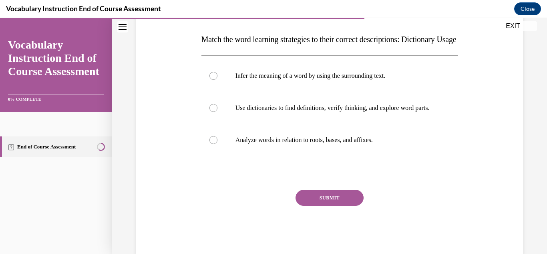
scroll to position [128, 0]
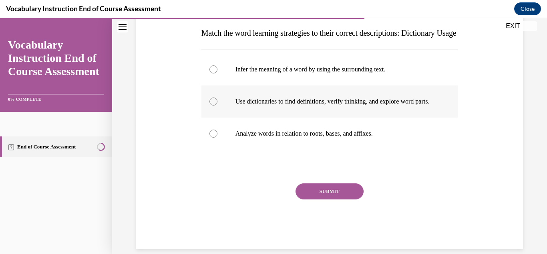
click at [375, 105] on p "Use dictionaries to find definitions, verify thinking, and explore word parts." at bounding box center [337, 101] width 203 height 8
click at [218, 105] on input "Use dictionaries to find definitions, verify thinking, and explore word parts." at bounding box center [214, 101] width 8 height 8
radio input "true"
click at [344, 199] on button "SUBMIT" at bounding box center [330, 191] width 68 height 16
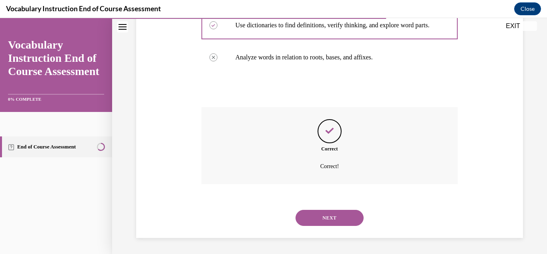
scroll to position [228, 0]
click at [340, 218] on button "NEXT" at bounding box center [330, 218] width 68 height 16
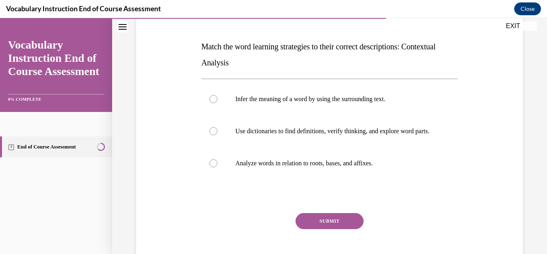
scroll to position [115, 0]
click at [258, 94] on label "Infer the meaning of a word by using the surrounding text." at bounding box center [330, 99] width 257 height 32
click at [218, 95] on input "Infer the meaning of a word by using the surrounding text." at bounding box center [214, 99] width 8 height 8
radio input "true"
click at [344, 228] on button "SUBMIT" at bounding box center [330, 220] width 68 height 16
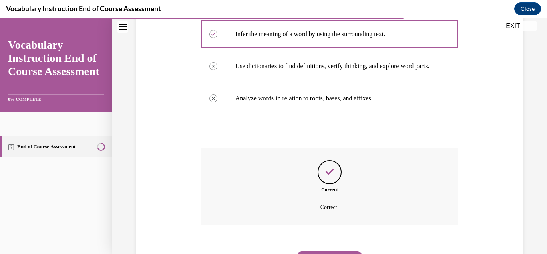
scroll to position [228, 0]
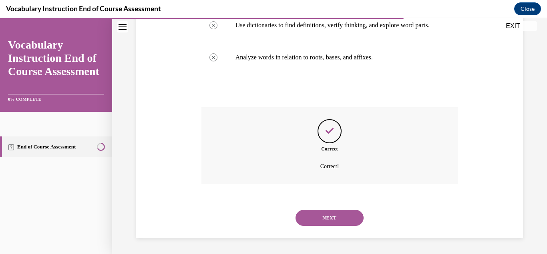
click at [334, 218] on button "NEXT" at bounding box center [330, 218] width 68 height 16
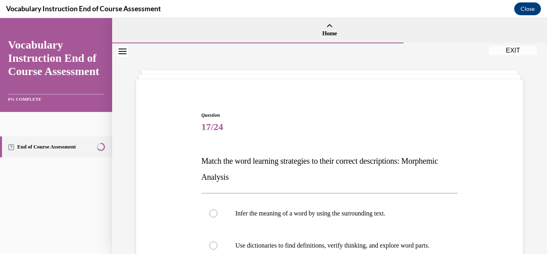
scroll to position [118, 0]
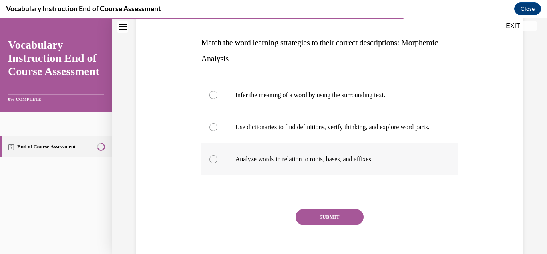
click at [335, 175] on label "Analyze words in relation to roots, bases, and affixes." at bounding box center [330, 159] width 257 height 32
click at [218, 163] on input "Analyze words in relation to roots, bases, and affixes." at bounding box center [214, 159] width 8 height 8
radio input "true"
click at [331, 225] on button "SUBMIT" at bounding box center [330, 217] width 68 height 16
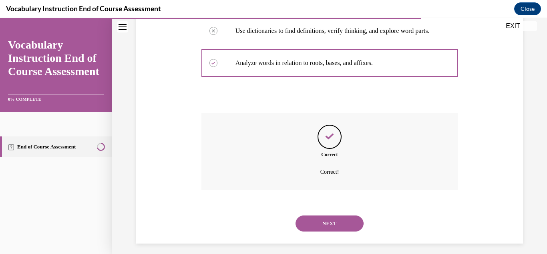
scroll to position [228, 0]
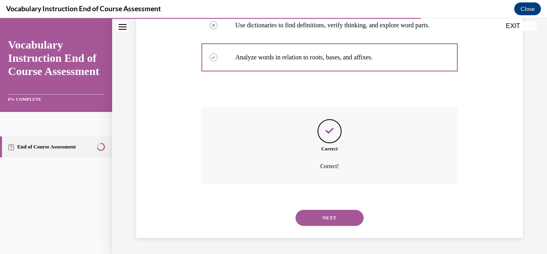
click at [333, 222] on div "NEXT" at bounding box center [330, 218] width 257 height 32
click at [333, 222] on button "NEXT" at bounding box center [330, 218] width 68 height 16
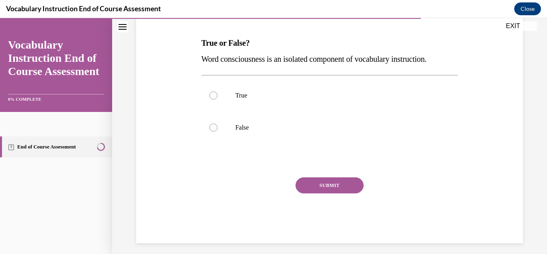
scroll to position [120, 0]
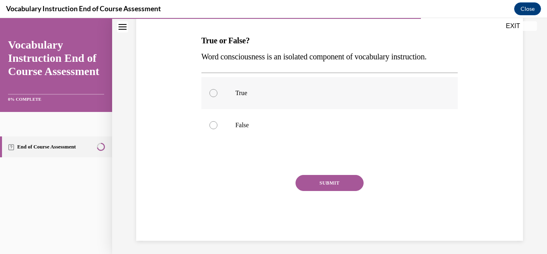
click at [276, 91] on p "True" at bounding box center [337, 93] width 203 height 8
click at [218, 91] on input "True" at bounding box center [214, 93] width 8 height 8
radio input "true"
click at [331, 186] on button "SUBMIT" at bounding box center [330, 183] width 68 height 16
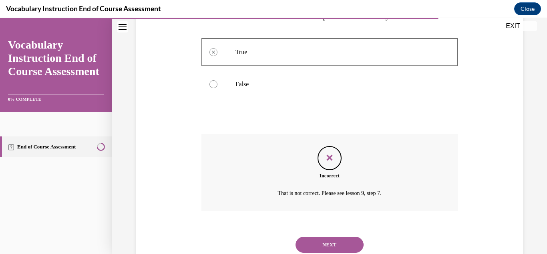
scroll to position [188, 0]
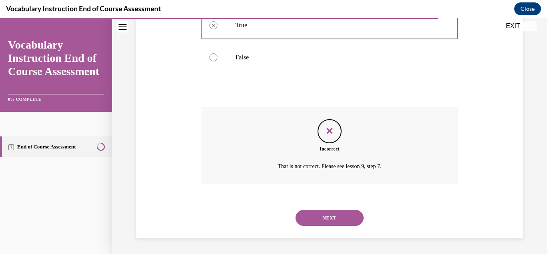
click at [333, 215] on button "NEXT" at bounding box center [330, 218] width 68 height 16
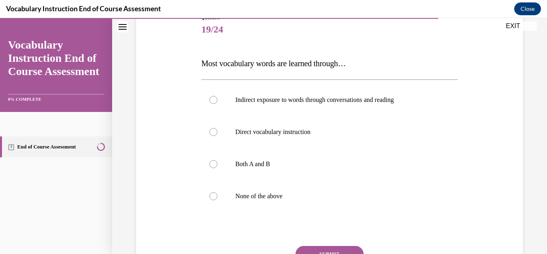
scroll to position [103, 0]
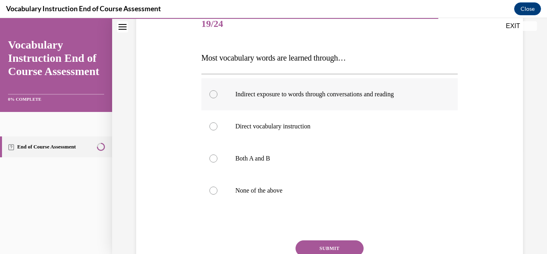
click at [361, 91] on p "Indirect exposure to words through conversations and reading" at bounding box center [337, 94] width 203 height 8
click at [218, 91] on input "Indirect exposure to words through conversations and reading" at bounding box center [214, 94] width 8 height 8
radio input "true"
click at [328, 245] on button "SUBMIT" at bounding box center [330, 248] width 68 height 16
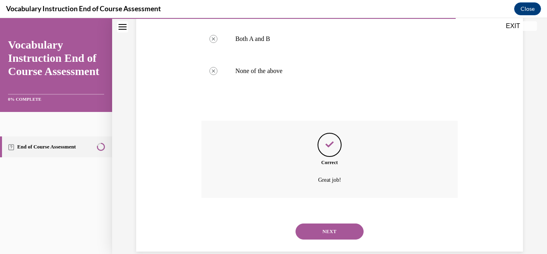
scroll to position [236, 0]
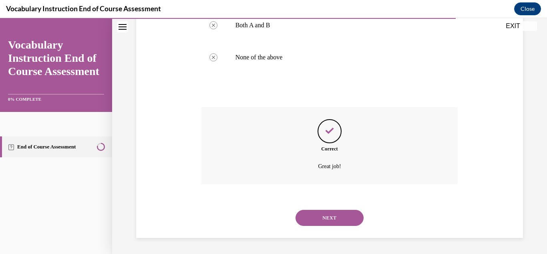
click at [350, 218] on button "NEXT" at bounding box center [330, 218] width 68 height 16
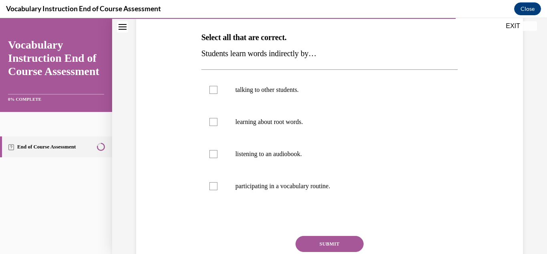
scroll to position [124, 0]
click at [305, 83] on label "talking to other students." at bounding box center [330, 89] width 257 height 32
click at [218, 85] on input "talking to other students." at bounding box center [214, 89] width 8 height 8
checkbox input "true"
click at [291, 121] on p "learning about root words." at bounding box center [337, 121] width 203 height 8
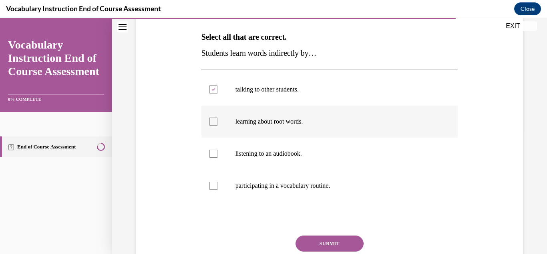
click at [218, 121] on input "learning about root words." at bounding box center [214, 121] width 8 height 8
checkbox input "true"
click at [293, 155] on p "listening to an audiobook." at bounding box center [337, 153] width 203 height 8
click at [218, 155] on input "listening to an audiobook." at bounding box center [214, 153] width 8 height 8
checkbox input "true"
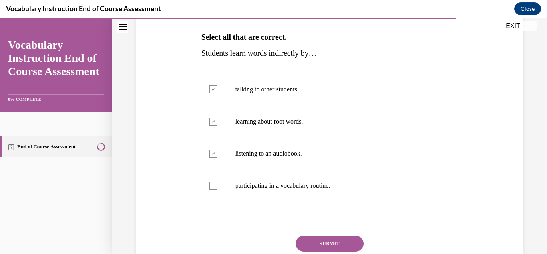
click at [330, 240] on button "SUBMIT" at bounding box center [330, 243] width 68 height 16
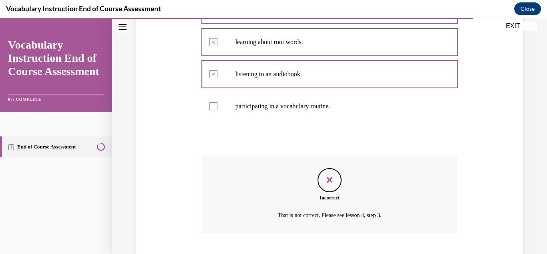
scroll to position [252, 0]
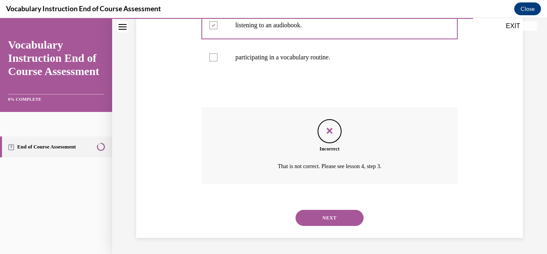
click at [342, 216] on button "NEXT" at bounding box center [330, 218] width 68 height 16
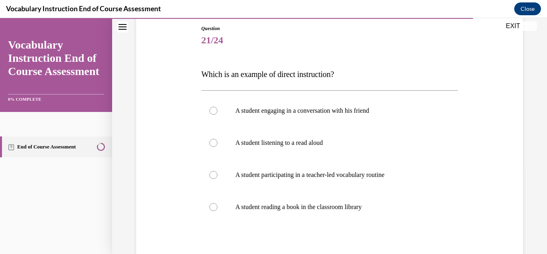
scroll to position [87, 0]
click at [348, 182] on label "A student participating in a teacher-led vocabulary routine" at bounding box center [330, 174] width 257 height 32
click at [218, 178] on input "A student participating in a teacher-led vocabulary routine" at bounding box center [214, 174] width 8 height 8
radio input "true"
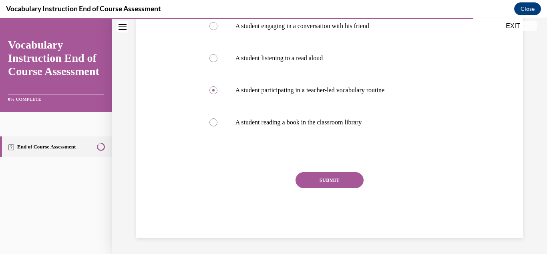
click at [344, 182] on button "SUBMIT" at bounding box center [330, 180] width 68 height 16
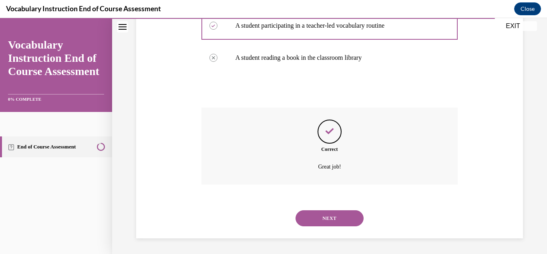
scroll to position [236, 0]
click at [332, 217] on button "NEXT" at bounding box center [330, 218] width 68 height 16
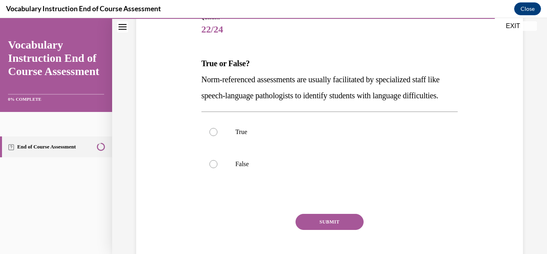
scroll to position [117, 0]
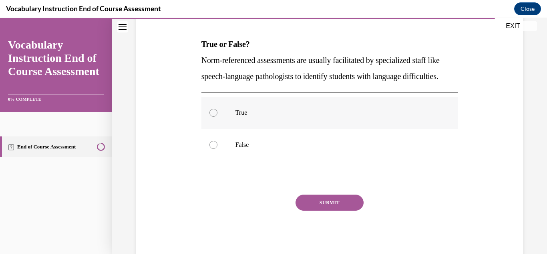
click at [267, 117] on p "True" at bounding box center [337, 113] width 203 height 8
click at [218, 117] on input "True" at bounding box center [214, 113] width 8 height 8
radio input "true"
click at [329, 210] on button "SUBMIT" at bounding box center [330, 202] width 68 height 16
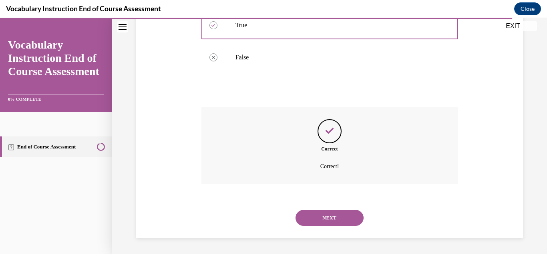
scroll to position [220, 0]
click at [329, 221] on button "NEXT" at bounding box center [330, 218] width 68 height 16
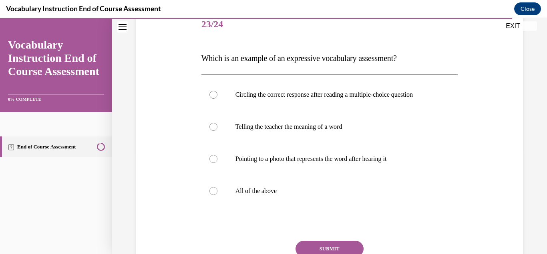
scroll to position [103, 0]
click at [342, 126] on p "Telling the teacher the meaning of a word" at bounding box center [337, 126] width 203 height 8
click at [218, 126] on input "Telling the teacher the meaning of a word" at bounding box center [214, 126] width 8 height 8
radio input "true"
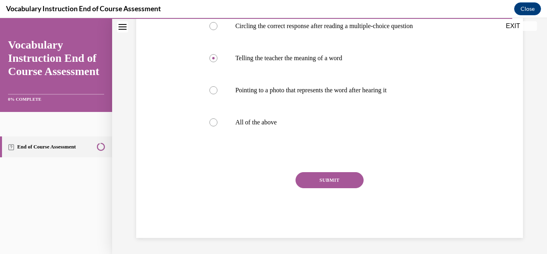
click at [340, 176] on button "SUBMIT" at bounding box center [330, 180] width 68 height 16
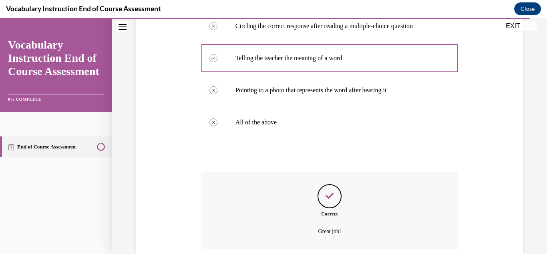
scroll to position [236, 0]
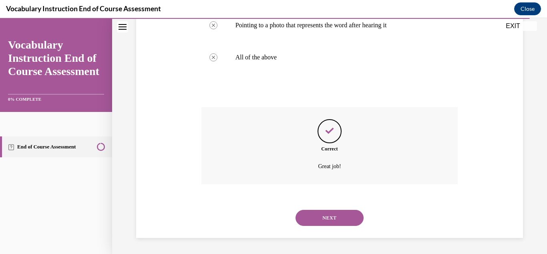
click at [336, 222] on button "NEXT" at bounding box center [330, 218] width 68 height 16
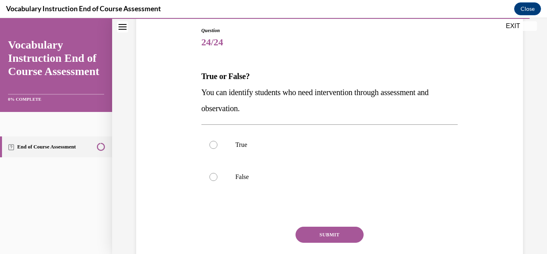
scroll to position [86, 0]
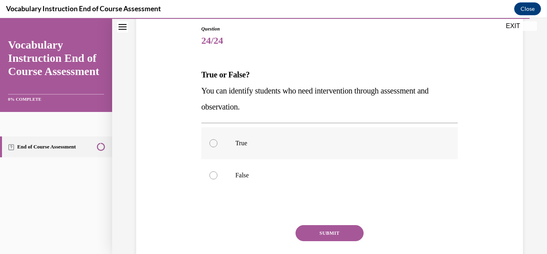
click at [340, 140] on p "True" at bounding box center [337, 143] width 203 height 8
click at [218, 140] on input "True" at bounding box center [214, 143] width 8 height 8
radio input "true"
click at [330, 225] on button "SUBMIT" at bounding box center [330, 233] width 68 height 16
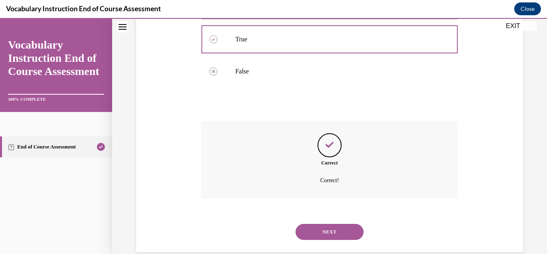
scroll to position [204, 0]
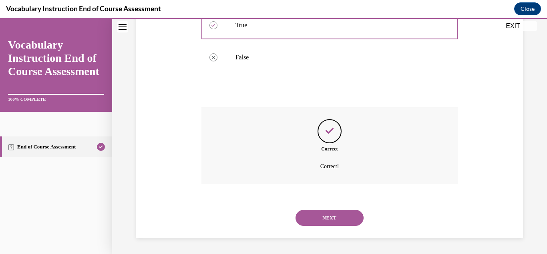
click at [330, 225] on button "NEXT" at bounding box center [330, 218] width 68 height 16
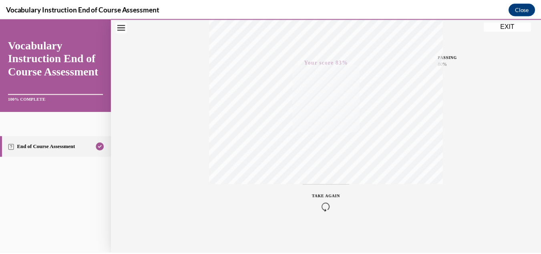
scroll to position [175, 0]
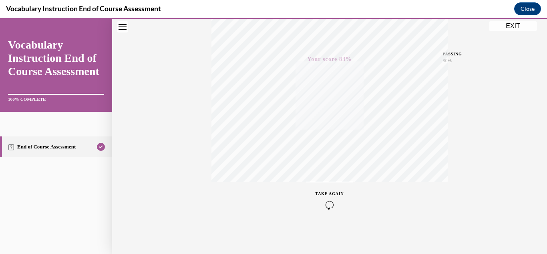
click at [504, 21] on div "Quiz Results PASSING 80% Your score 83% Passed PASSING 80% Your score Your scor…" at bounding box center [329, 61] width 435 height 386
click at [509, 24] on button "EXIT" at bounding box center [513, 26] width 48 height 10
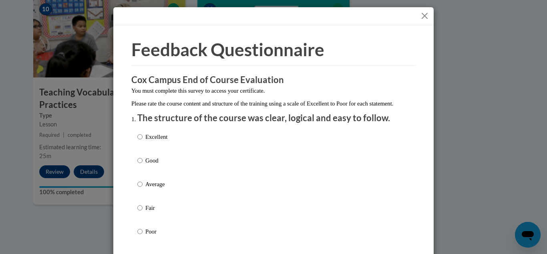
click at [420, 20] on button "Close" at bounding box center [425, 16] width 10 height 10
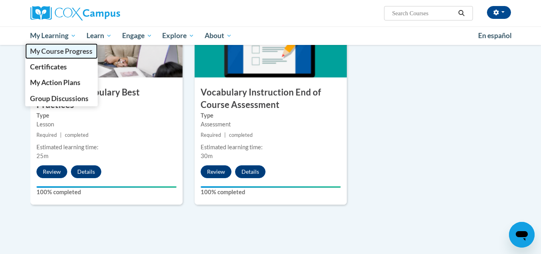
click at [59, 48] on span "My Course Progress" at bounding box center [61, 51] width 63 height 8
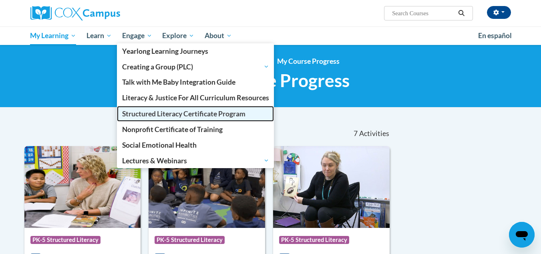
click at [169, 108] on link "Structured Literacy Certificate Program" at bounding box center [195, 114] width 157 height 16
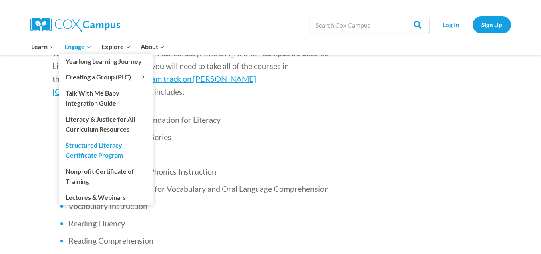
scroll to position [563, 0]
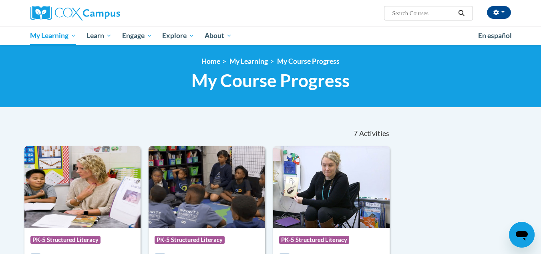
click at [429, 12] on input "Search..." at bounding box center [424, 13] width 64 height 10
type input "reading fluency"
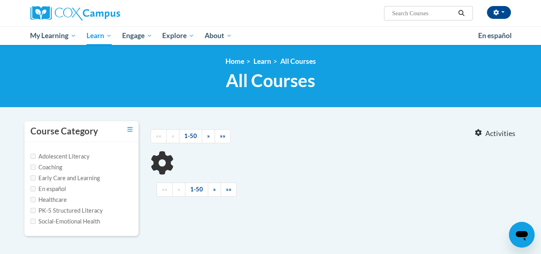
type input "reading fluency"
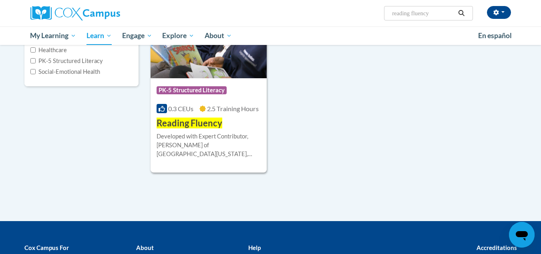
scroll to position [150, 0]
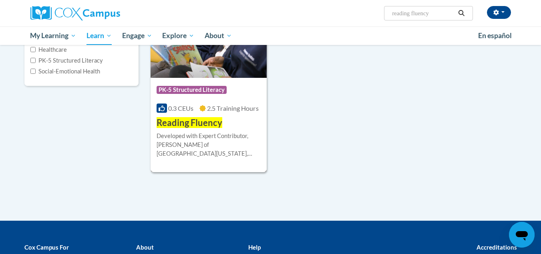
click at [223, 125] on div "Course Category: PK-5 Structured Literacy 0.3 CEUs 2.5 Training Hours COURSE Re…" at bounding box center [209, 103] width 117 height 51
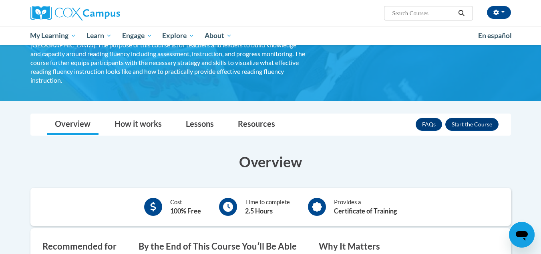
scroll to position [77, 0]
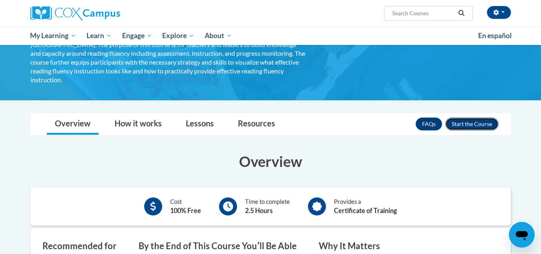
click at [462, 117] on button "Enroll" at bounding box center [472, 123] width 53 height 13
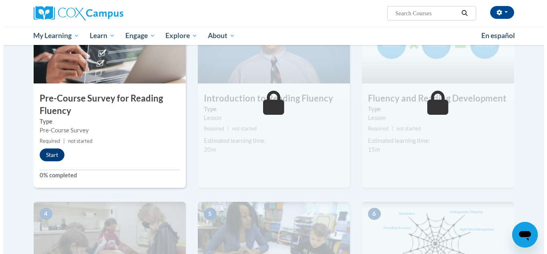
scroll to position [208, 0]
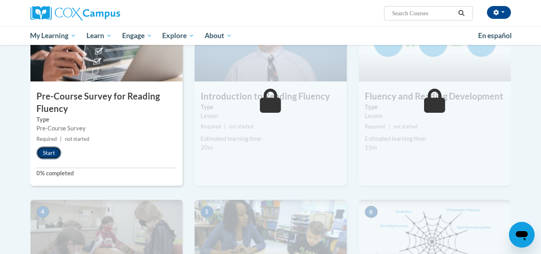
click at [46, 149] on button "Start" at bounding box center [48, 152] width 25 height 13
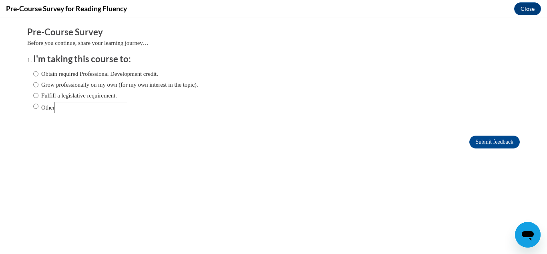
scroll to position [0, 0]
click at [144, 74] on label "Obtain required Professional Development credit." at bounding box center [95, 73] width 125 height 9
click at [38, 74] on input "Obtain required Professional Development credit." at bounding box center [35, 73] width 5 height 9
radio input "true"
click at [490, 142] on input "Submit feedback" at bounding box center [495, 141] width 50 height 13
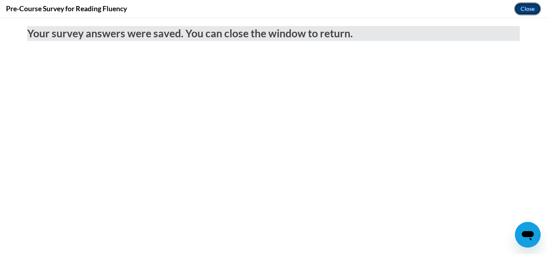
click at [526, 9] on button "Close" at bounding box center [528, 8] width 27 height 13
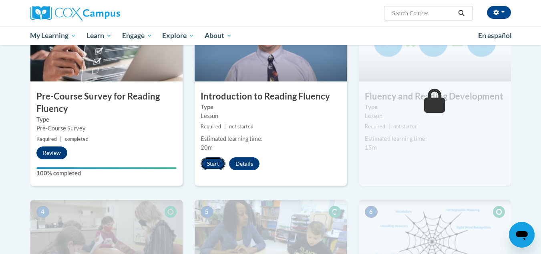
click at [218, 165] on button "Start" at bounding box center [213, 163] width 25 height 13
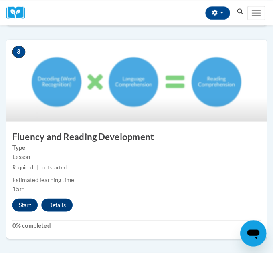
scroll to position [550, 0]
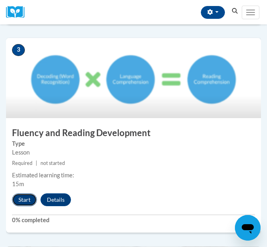
click at [23, 198] on button "Start" at bounding box center [24, 200] width 25 height 13
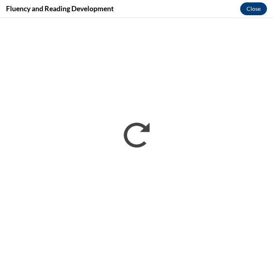
scroll to position [0, 0]
